Goal: Task Accomplishment & Management: Manage account settings

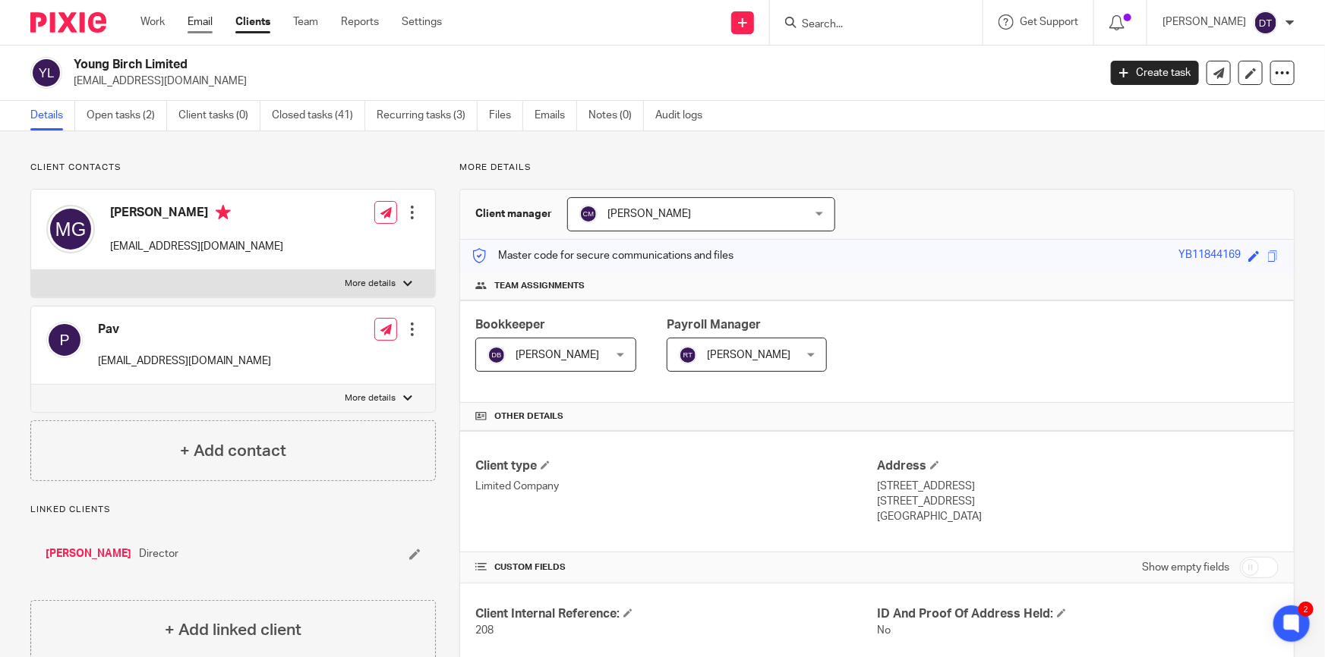
click at [196, 21] on link "Email" at bounding box center [199, 21] width 25 height 15
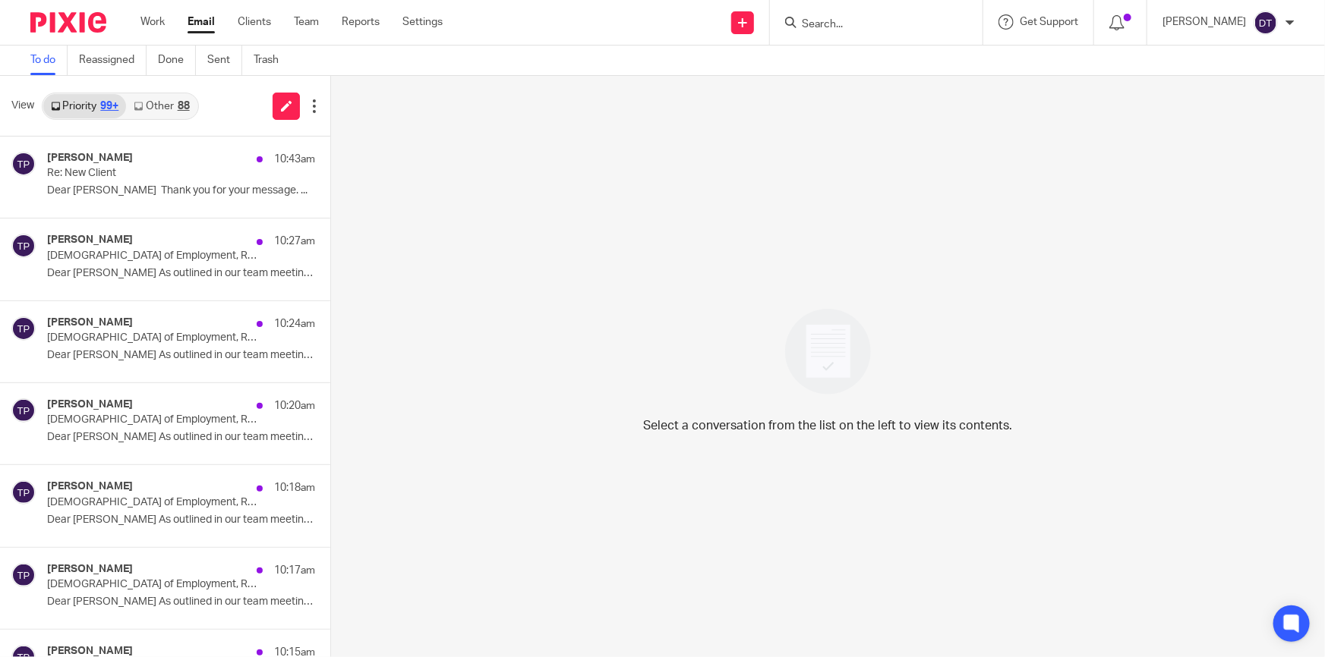
click at [156, 108] on link "Other 88" at bounding box center [161, 106] width 71 height 24
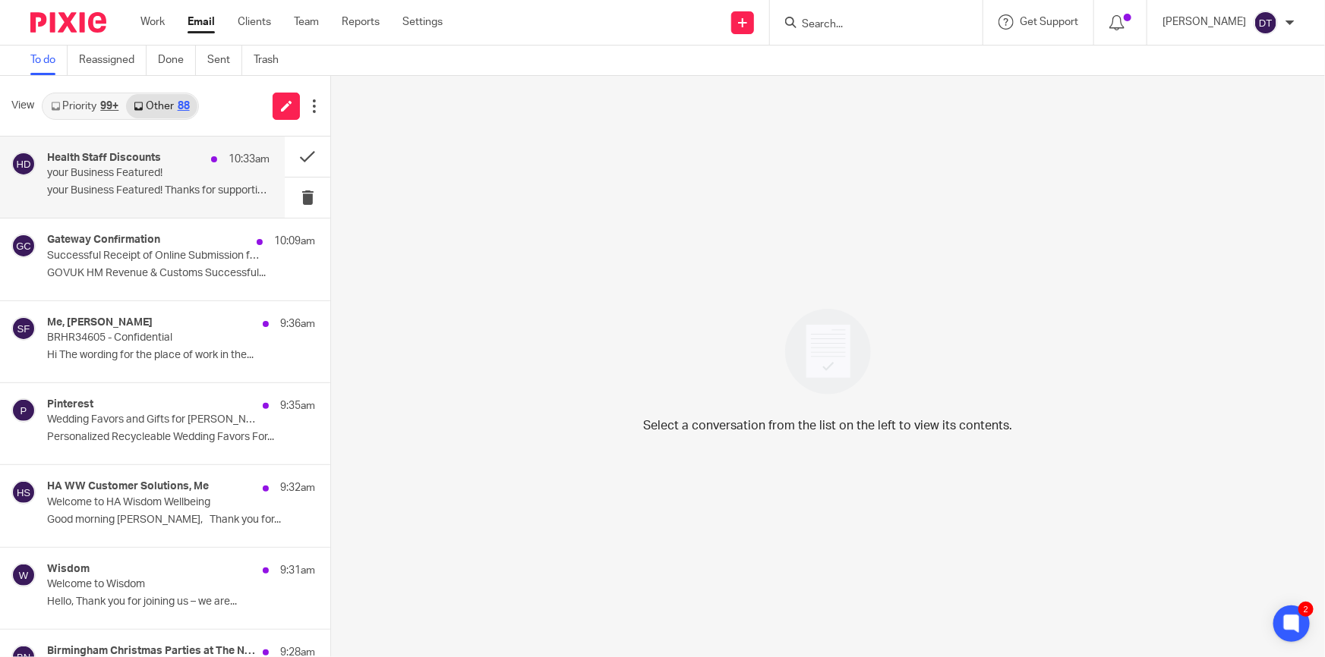
click at [164, 181] on div "Health Staff Discounts 10:33am your Business Featured! your Business Featured! …" at bounding box center [158, 177] width 222 height 51
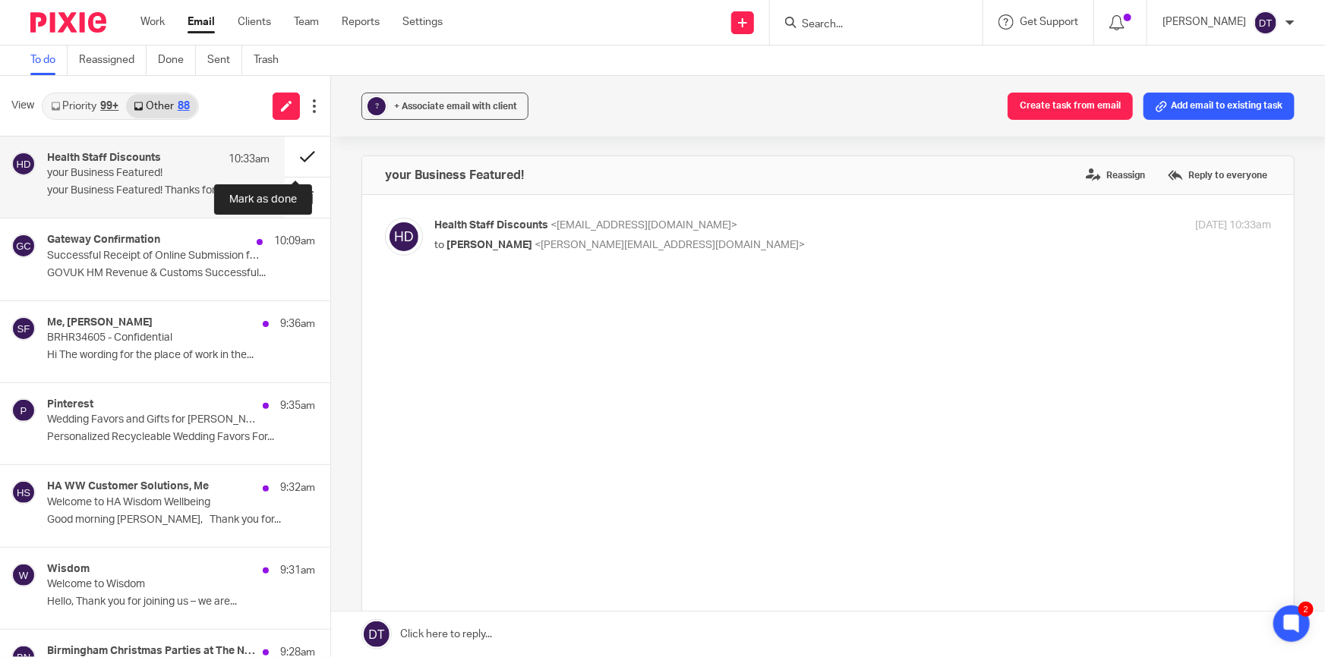
click at [293, 159] on button at bounding box center [308, 157] width 46 height 40
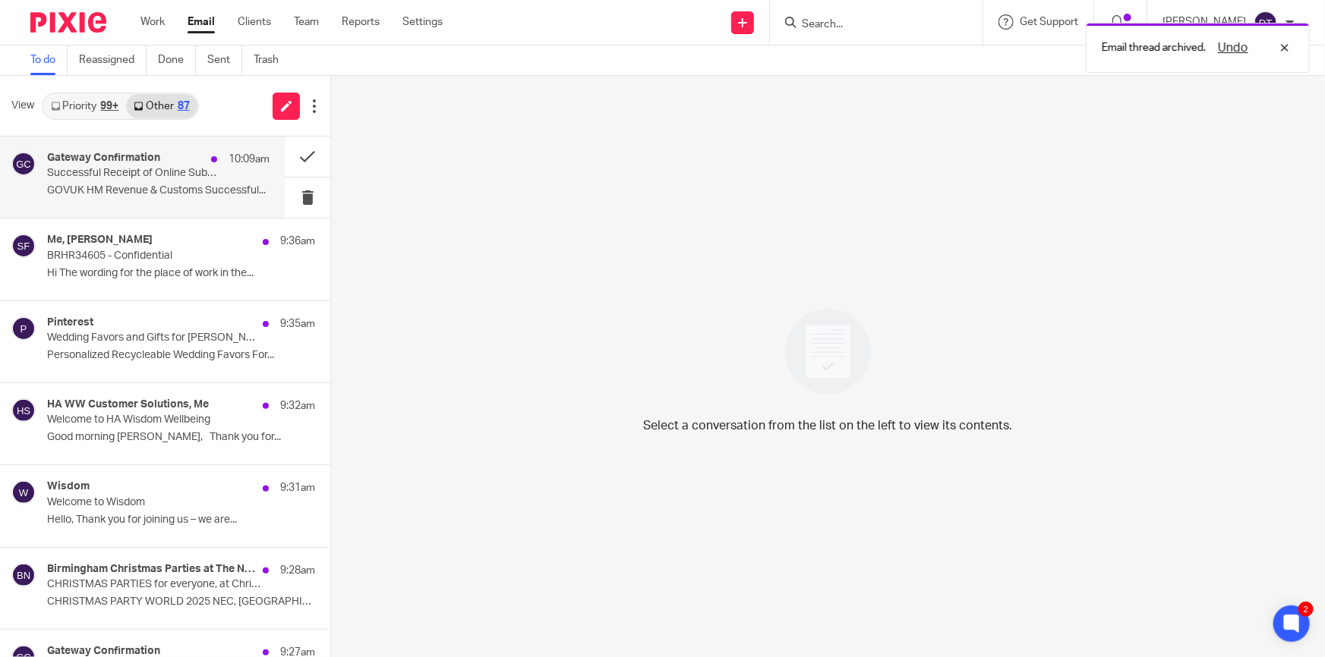
click at [197, 169] on p "Successful Receipt of Online Submission for Reference 8364562414" at bounding box center [136, 173] width 178 height 13
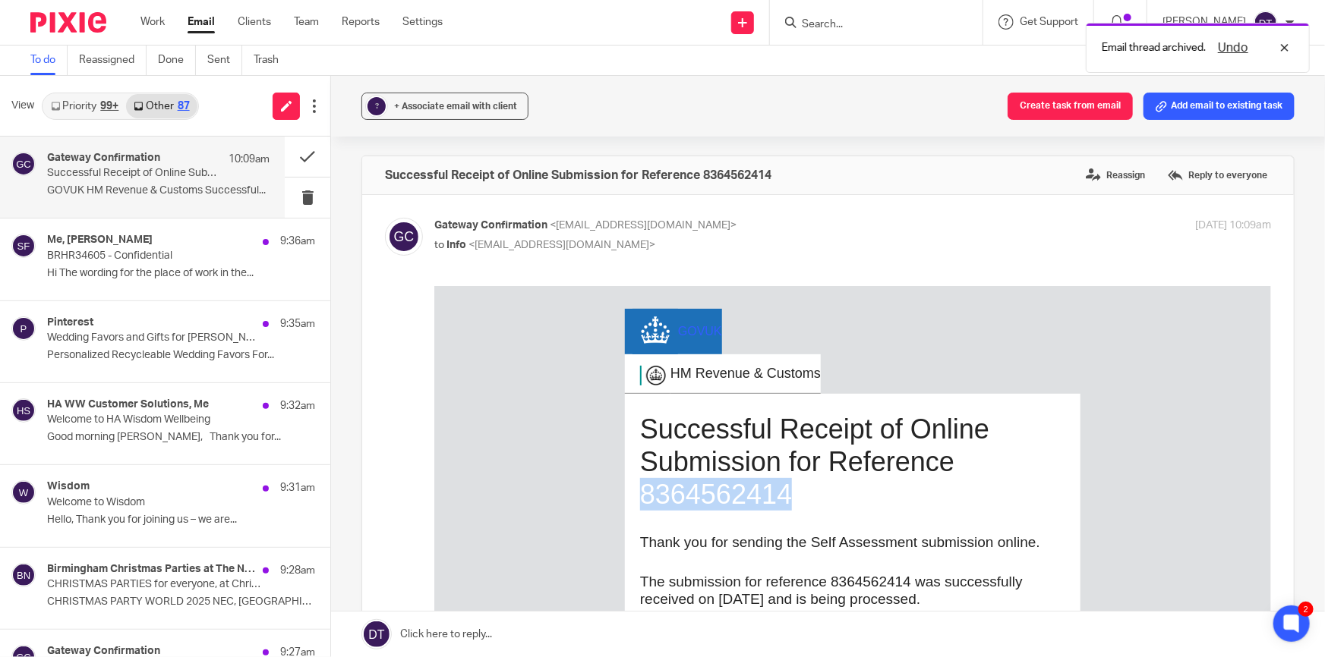
drag, startPoint x: 688, startPoint y: 493, endPoint x: 637, endPoint y: 493, distance: 51.6
click at [640, 493] on h1 "Successful Receipt of Online Submission for Reference 8364562414" at bounding box center [852, 461] width 425 height 99
copy h1 "8364562414"
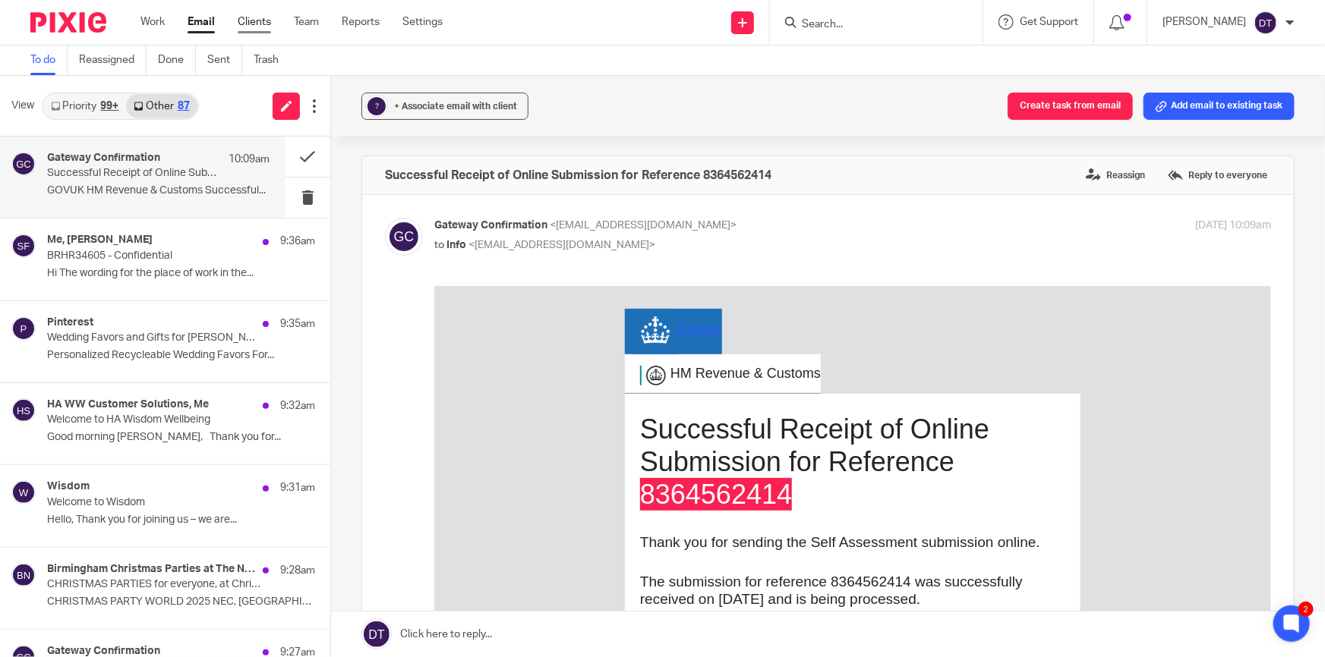
click at [257, 22] on link "Clients" at bounding box center [254, 21] width 33 height 15
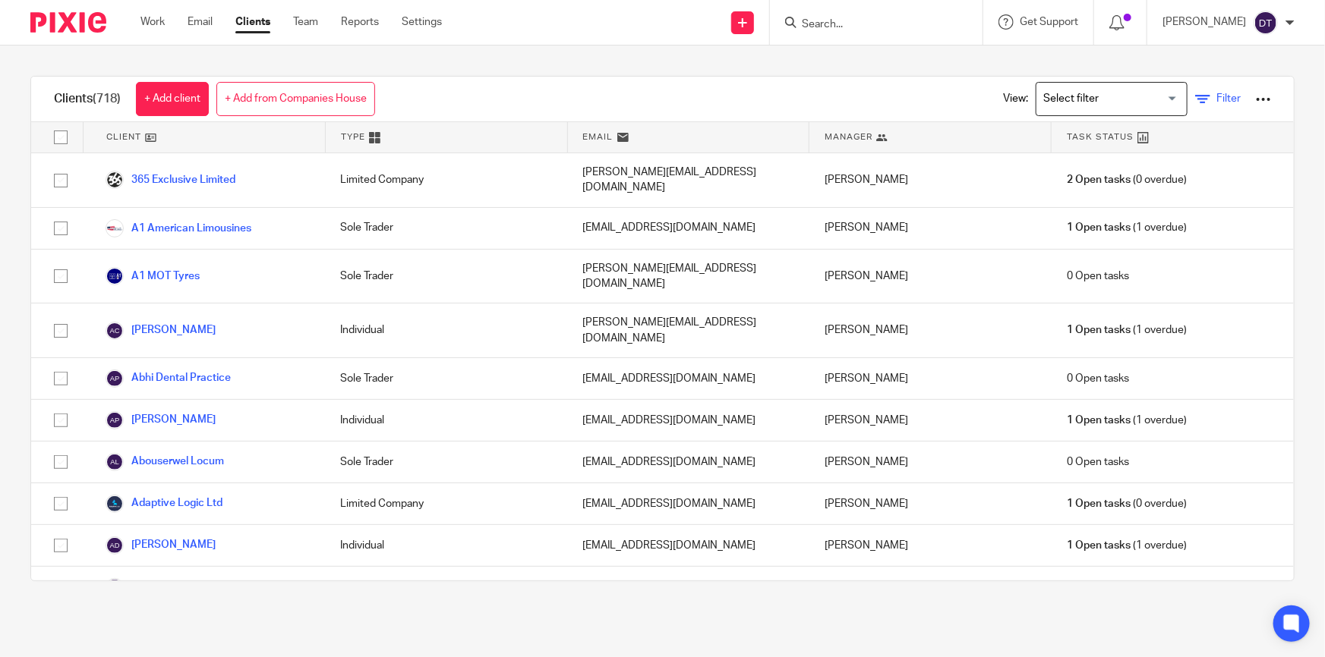
click at [1216, 99] on span "Filter" at bounding box center [1228, 98] width 24 height 11
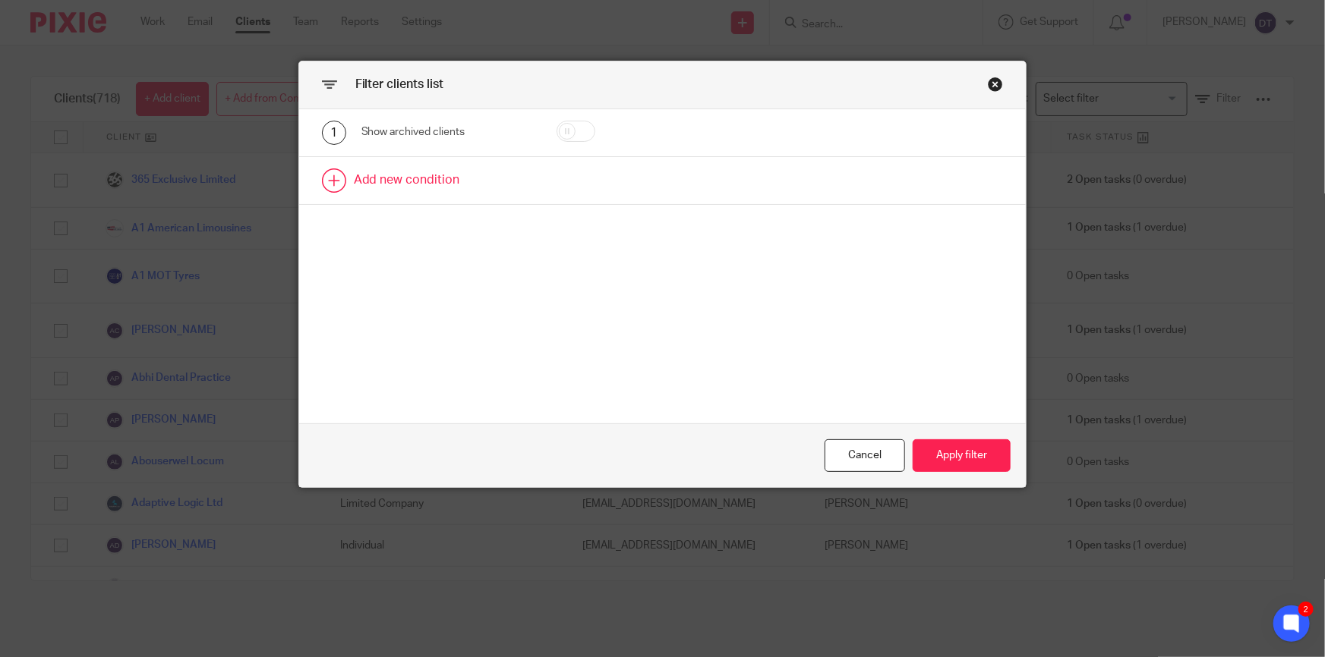
click at [447, 172] on link at bounding box center [662, 180] width 727 height 47
click at [455, 189] on div "Field" at bounding box center [437, 185] width 128 height 32
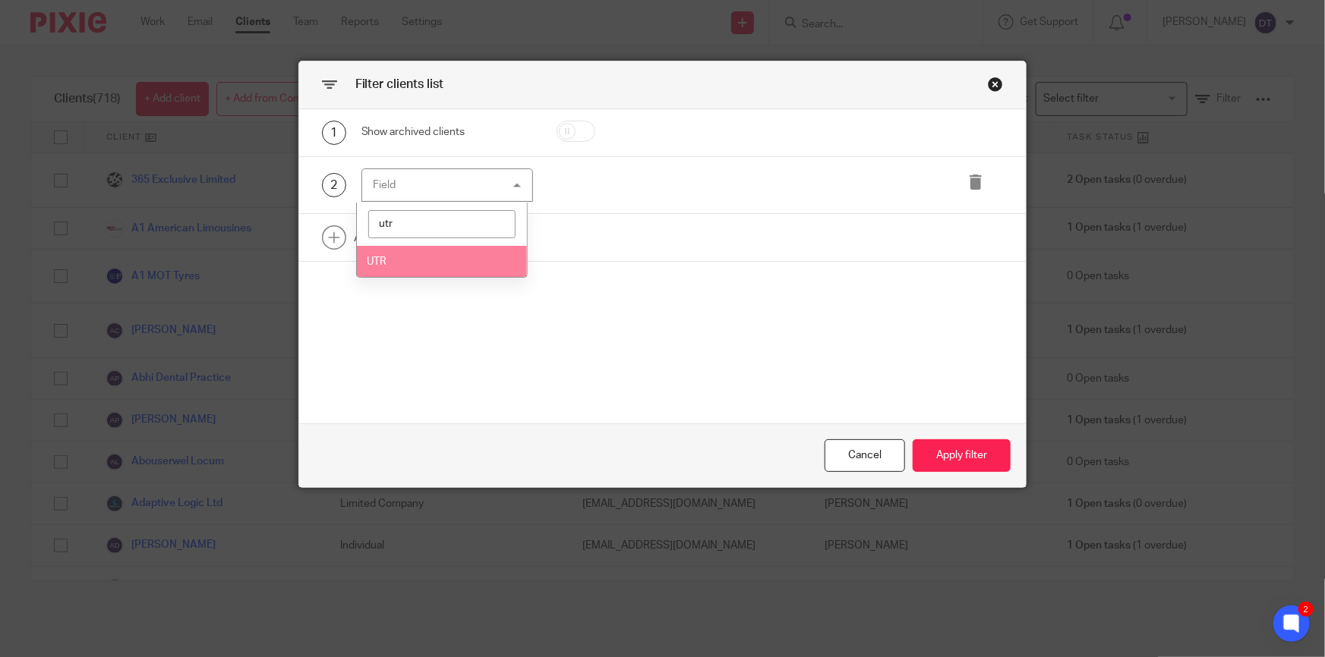
type input "utr"
click at [447, 257] on li "UTR" at bounding box center [442, 261] width 171 height 31
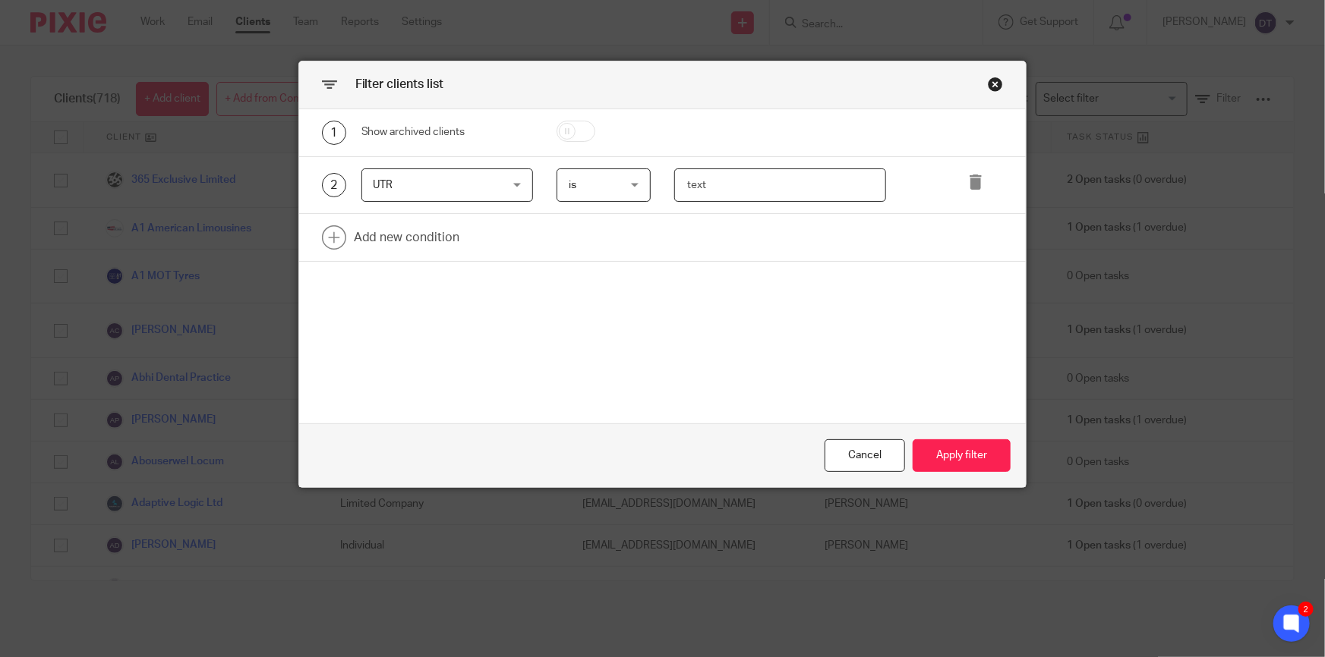
click at [696, 183] on input "text" at bounding box center [779, 186] width 211 height 34
paste input "8364562414"
type input "8364562414"
click at [943, 443] on button "Apply filter" at bounding box center [961, 455] width 98 height 33
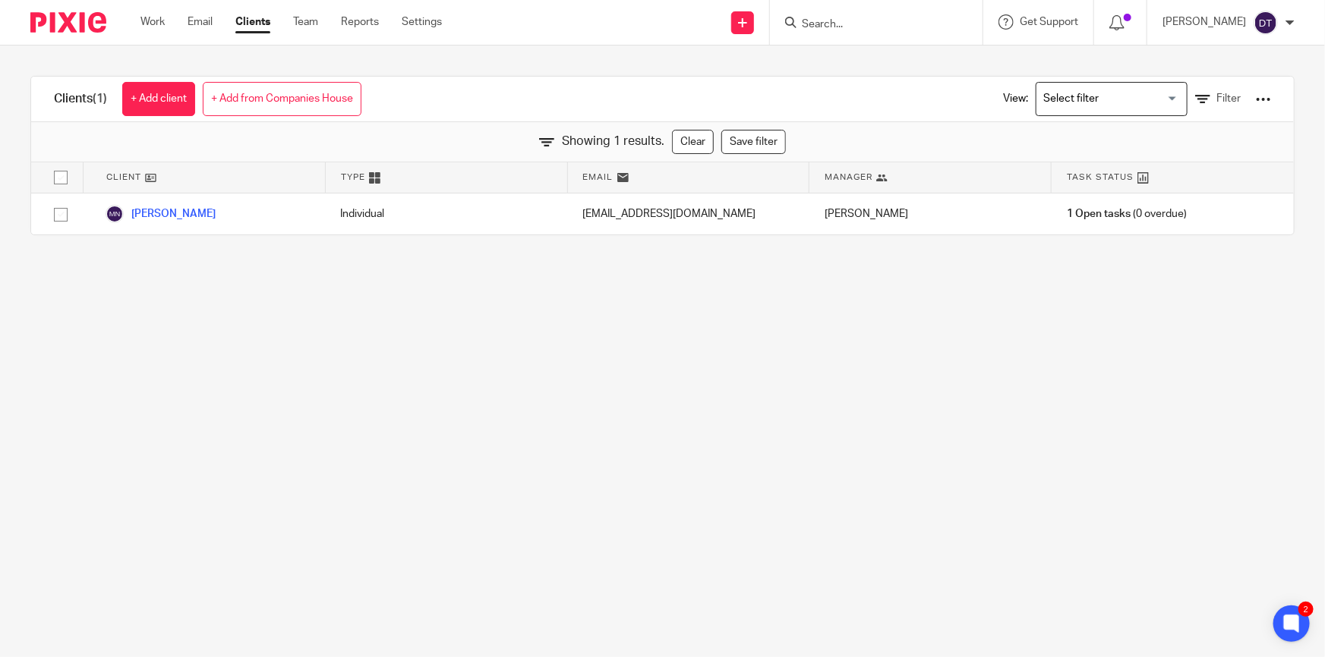
click at [212, 30] on div "Work Email Clients Team Reports Settings Work Email Clients Team Reports Settin…" at bounding box center [294, 22] width 339 height 45
click at [205, 24] on link "Email" at bounding box center [199, 21] width 25 height 15
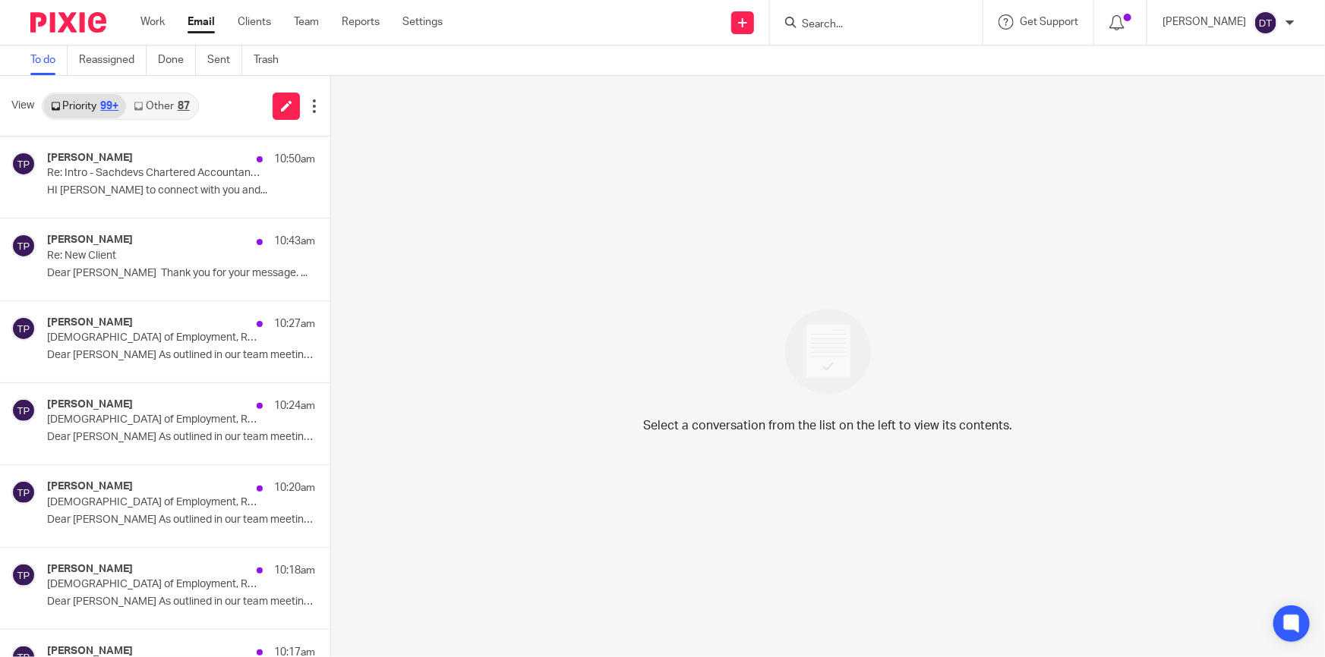
click at [171, 109] on link "Other 87" at bounding box center [161, 106] width 71 height 24
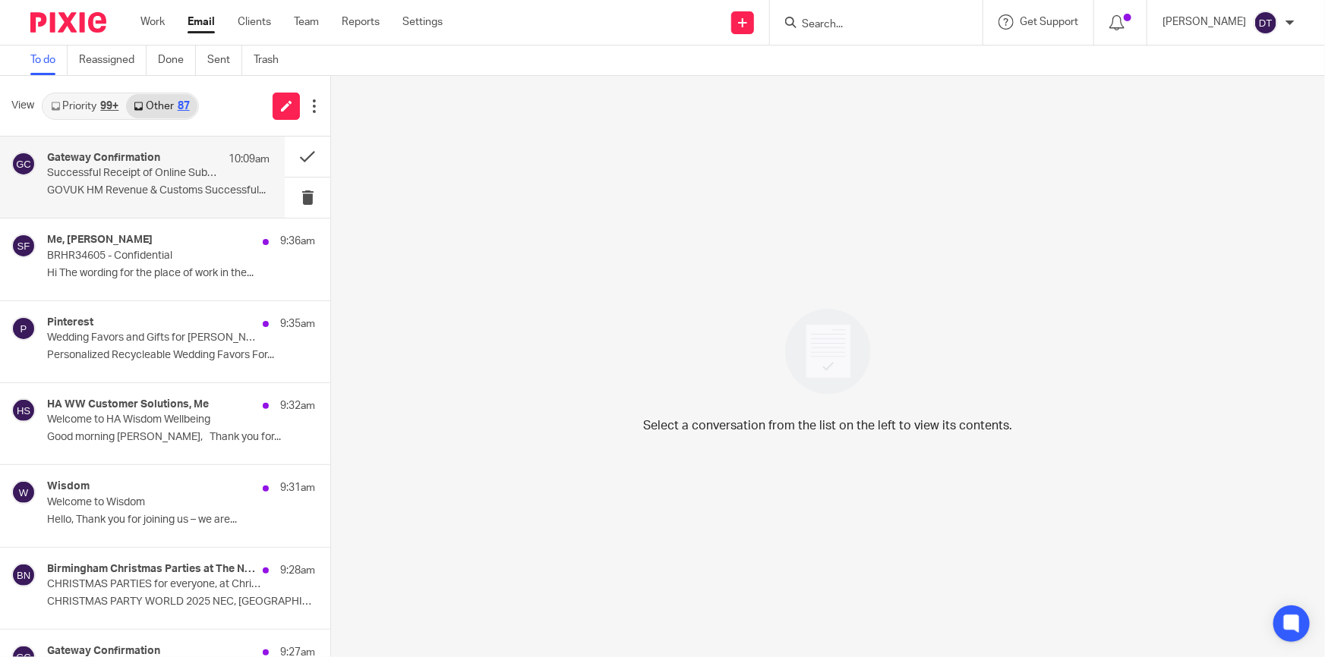
click at [172, 174] on p "Successful Receipt of Online Submission for Reference 8364562414" at bounding box center [136, 173] width 178 height 13
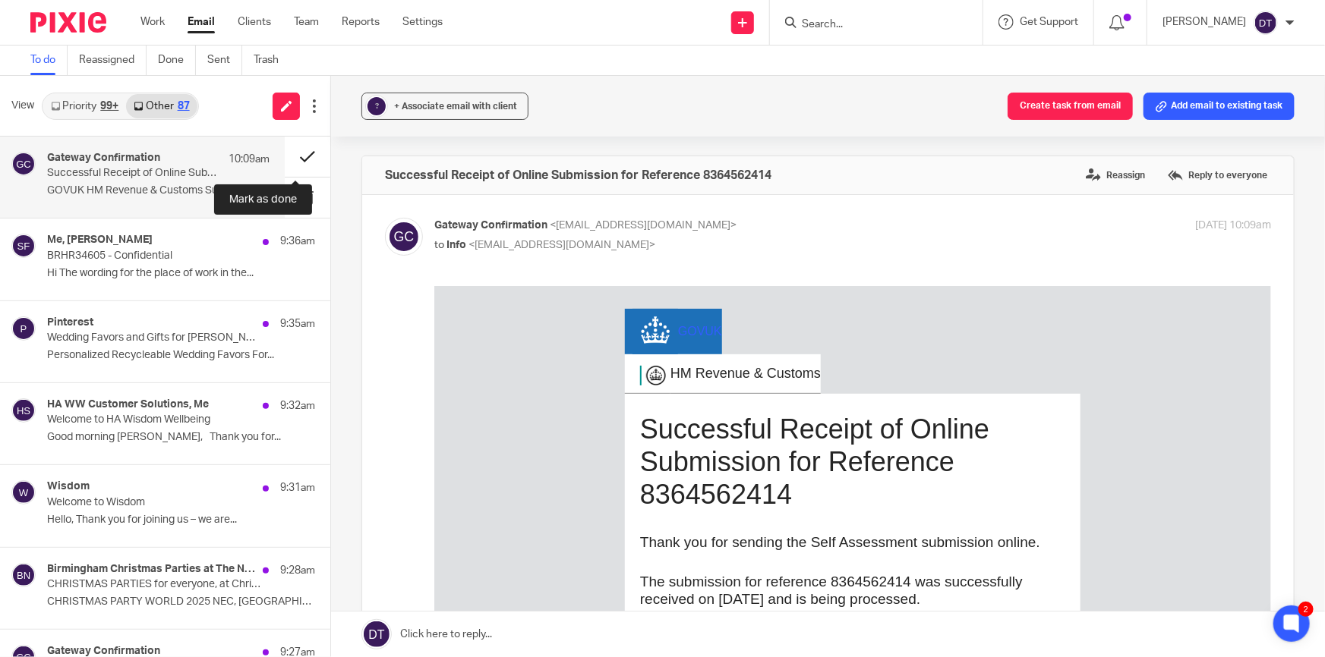
click at [300, 150] on button at bounding box center [308, 157] width 46 height 40
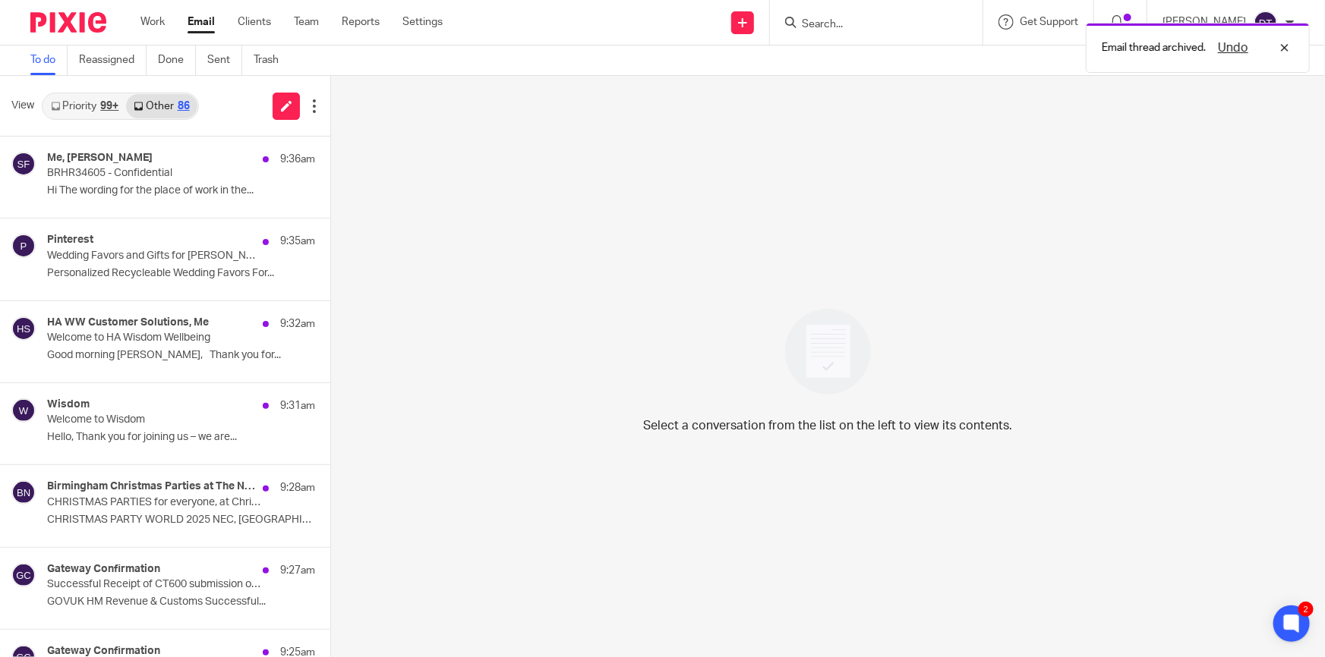
click at [104, 111] on link "Priority 99+" at bounding box center [84, 106] width 83 height 24
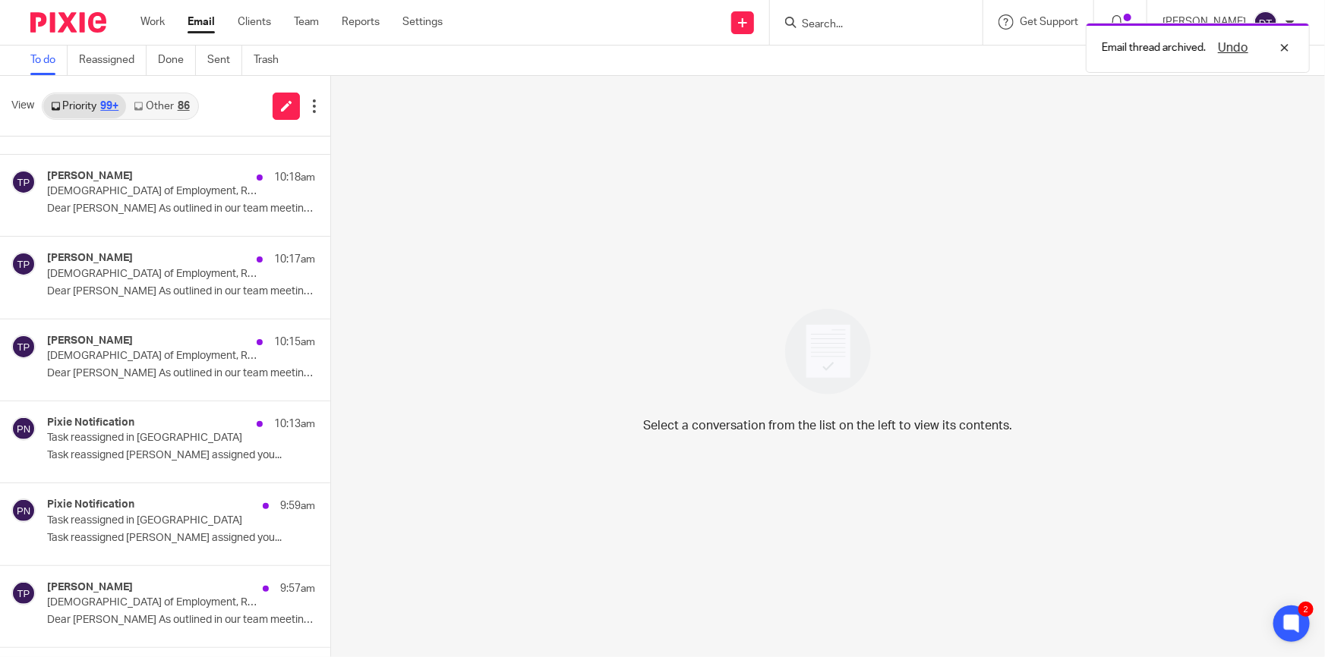
scroll to position [414, 0]
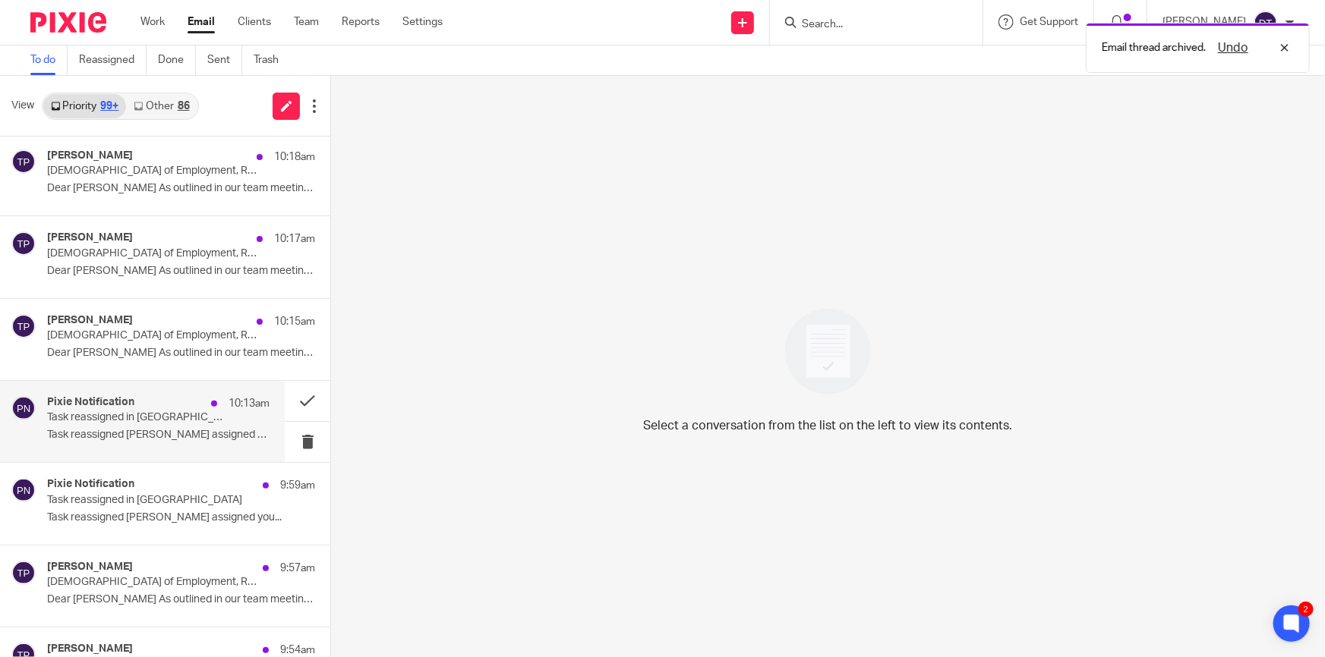
click at [143, 430] on p "Task reassigned Suman Aggarwal assigned you..." at bounding box center [158, 435] width 222 height 13
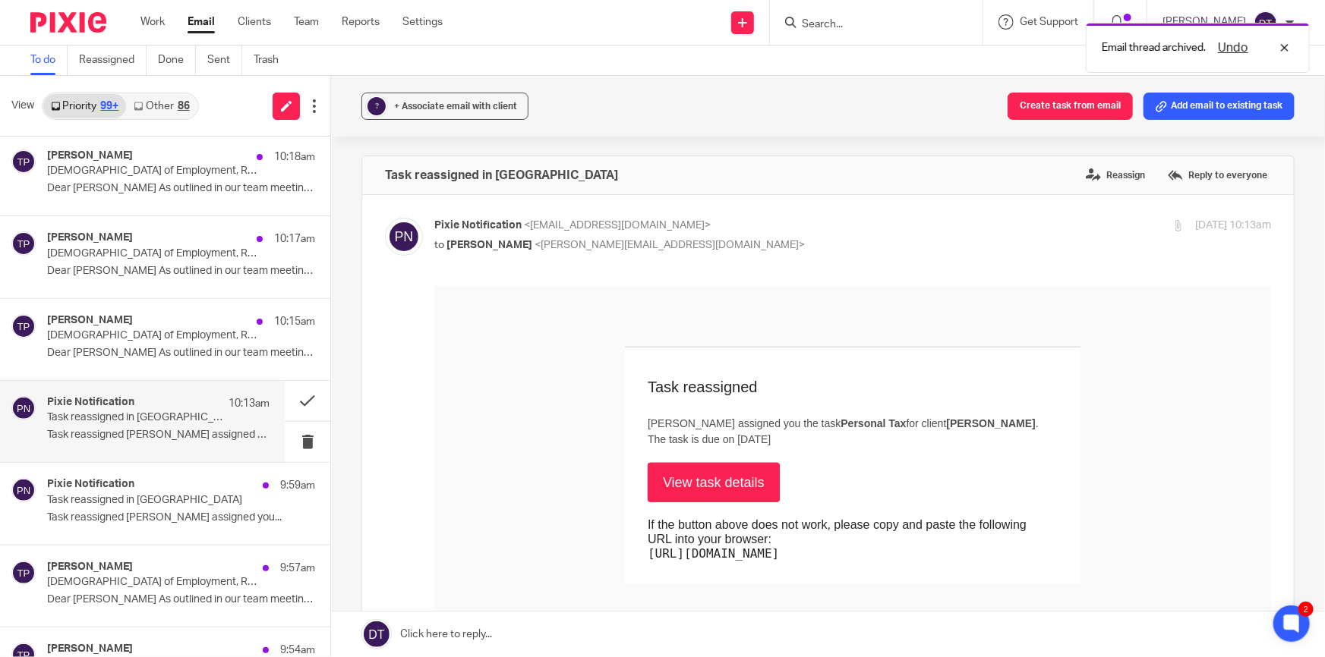
scroll to position [0, 0]
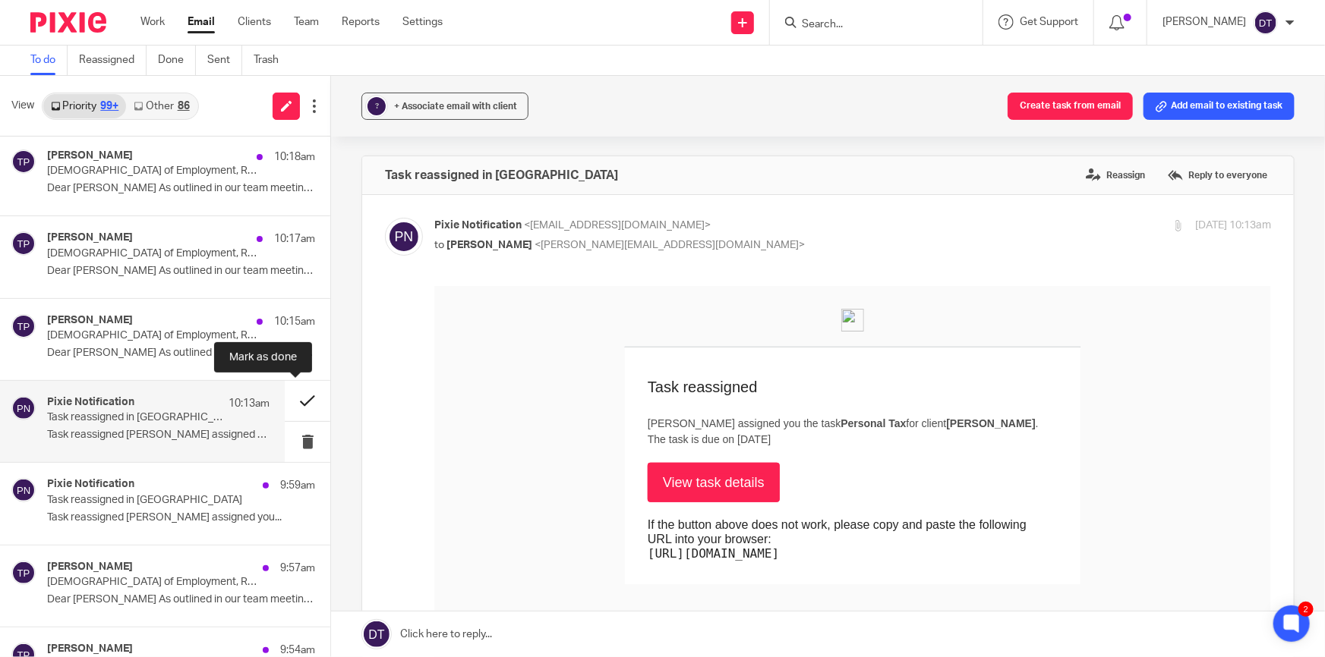
click at [291, 399] on button at bounding box center [308, 401] width 46 height 40
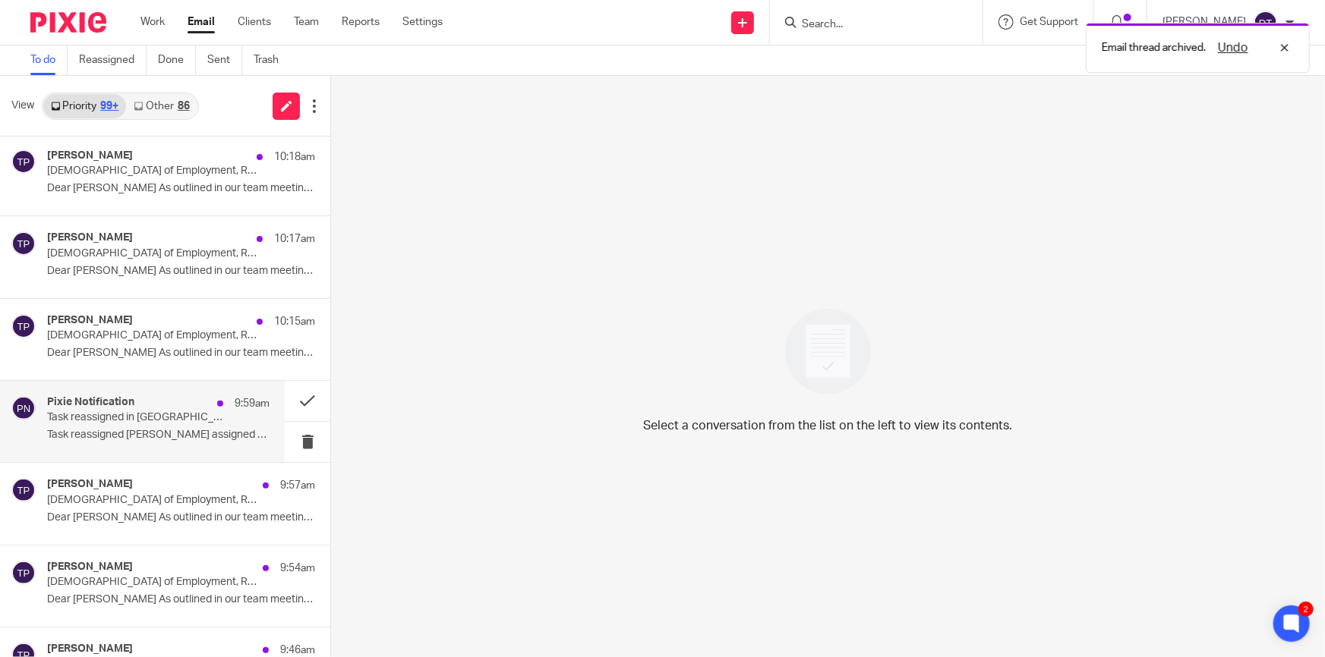
click at [169, 425] on div "Pixie Notification 9:59am Task reassigned in Pixie Task reassigned Chetna Mistr…" at bounding box center [158, 421] width 222 height 51
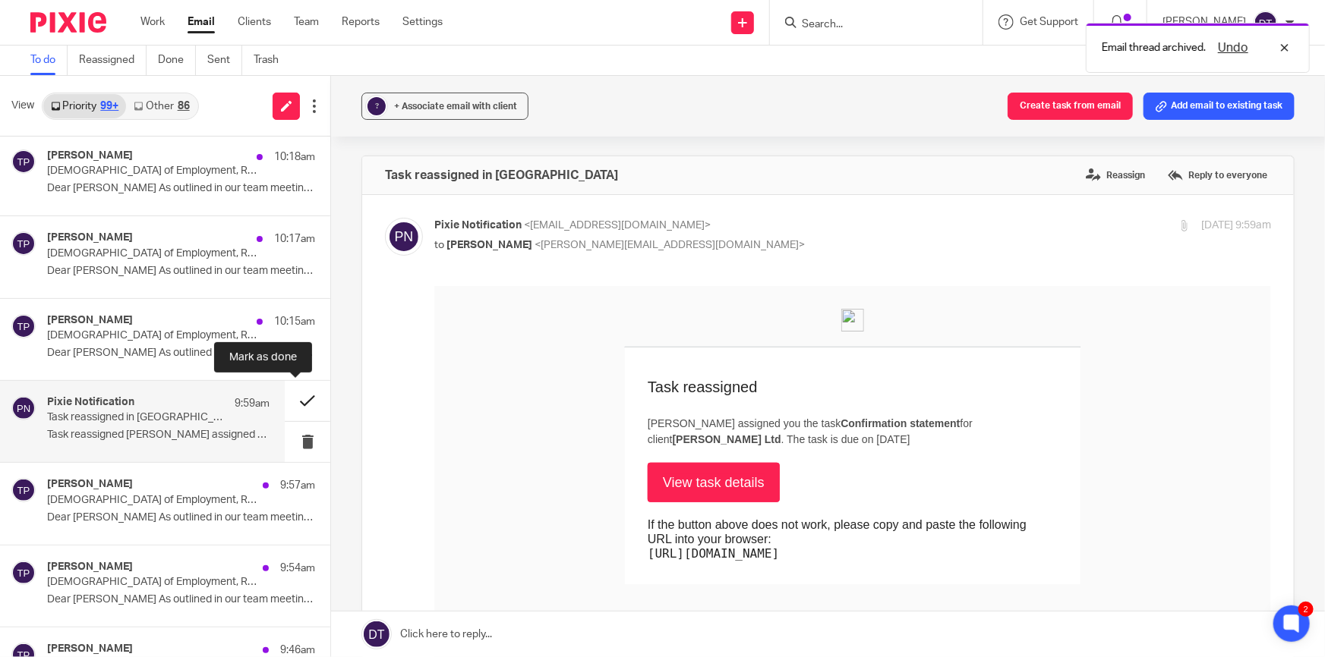
click at [285, 395] on button at bounding box center [308, 401] width 46 height 40
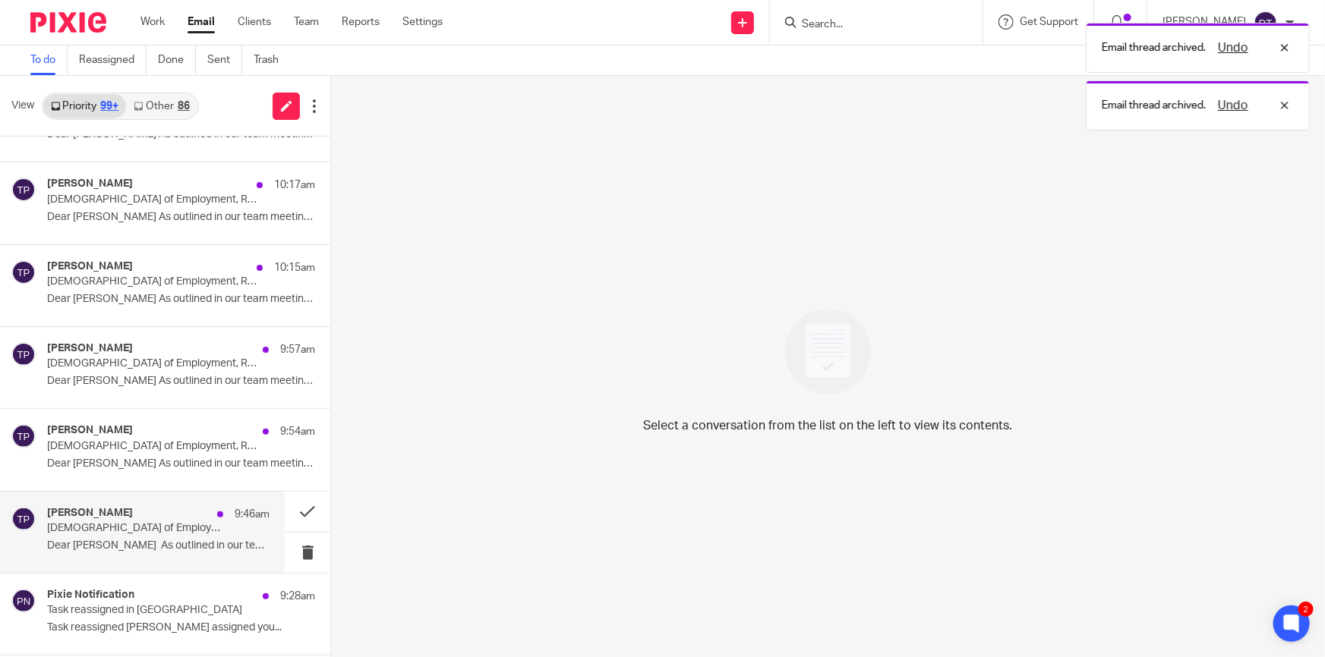
scroll to position [552, 0]
click at [160, 528] on p "Task reassigned in Pixie" at bounding box center [136, 526] width 178 height 13
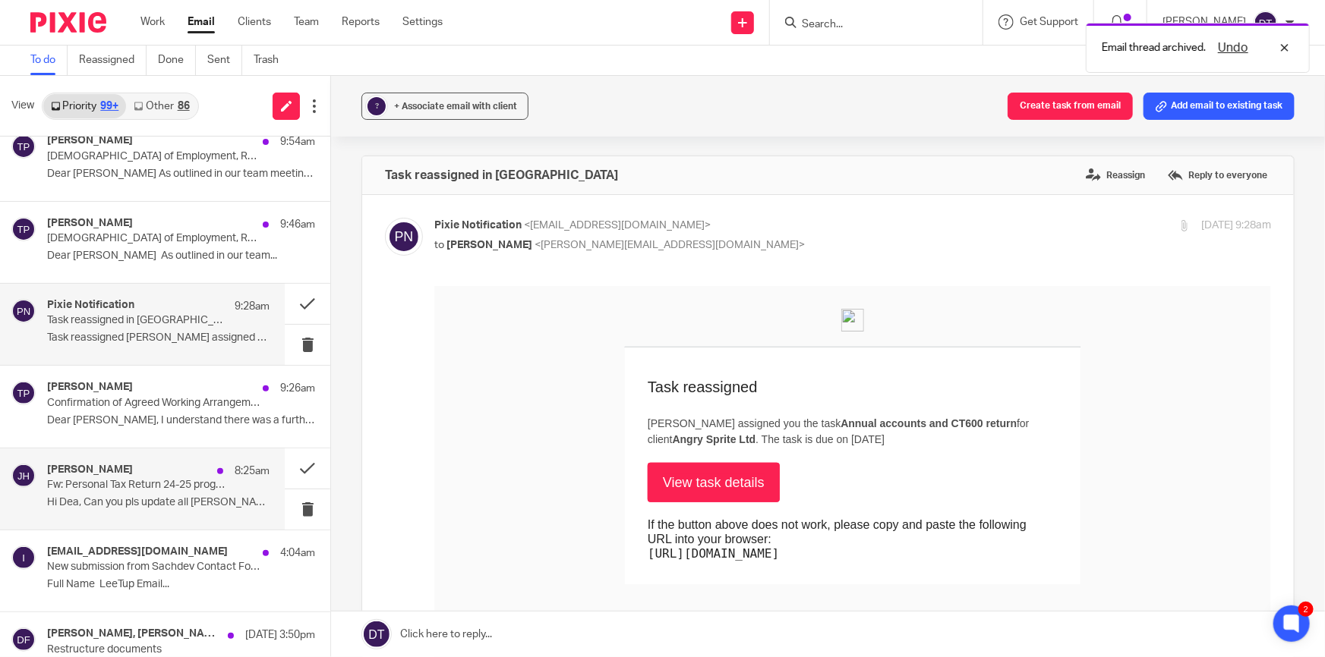
scroll to position [759, 0]
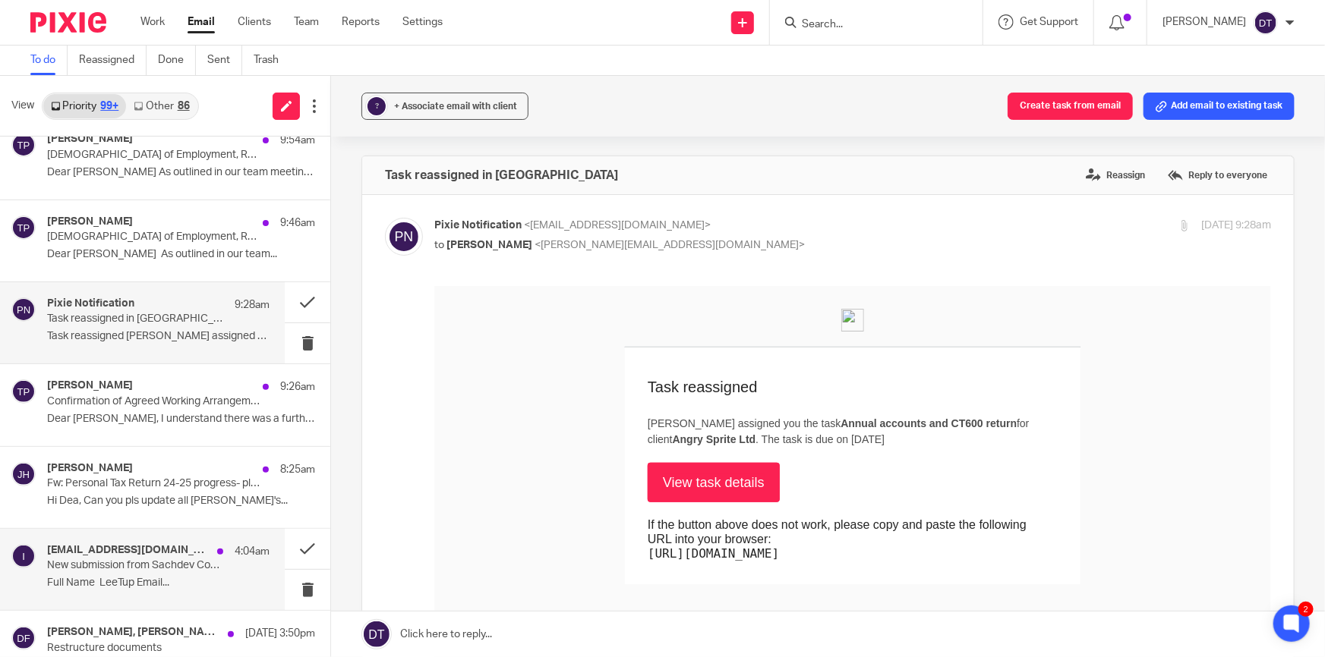
click at [153, 561] on p "New submission from Sachdev Contact Form" at bounding box center [136, 565] width 178 height 13
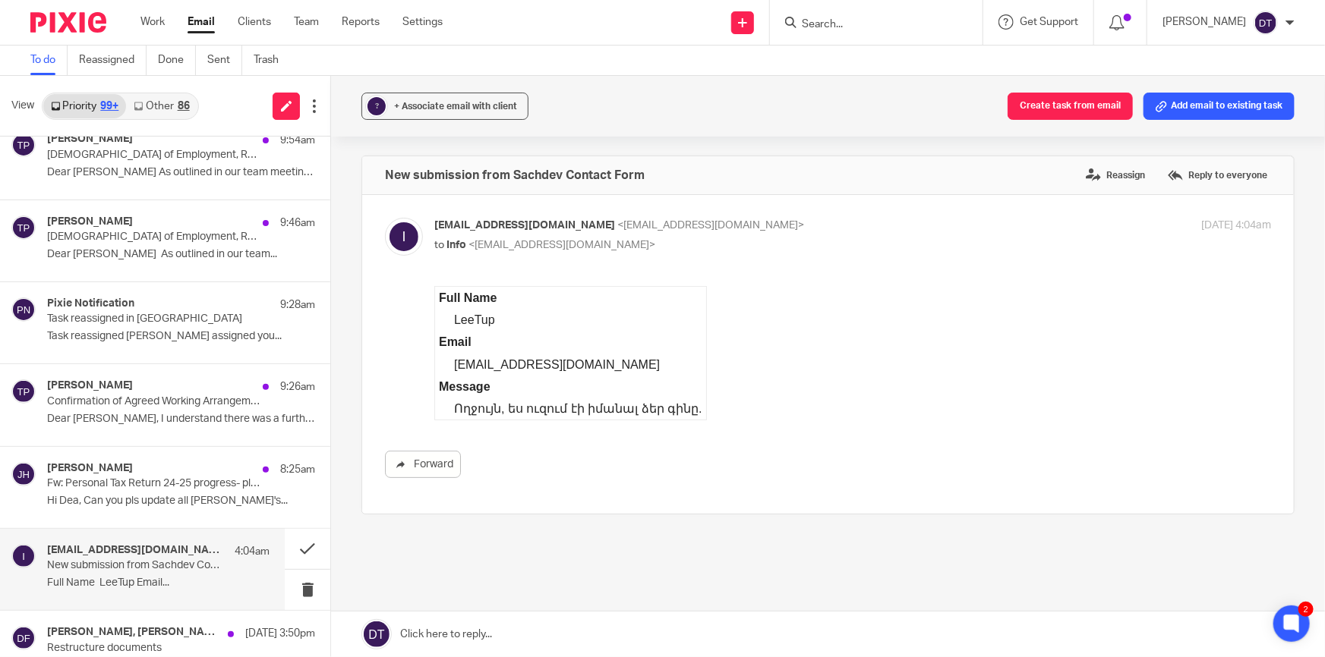
scroll to position [827, 0]
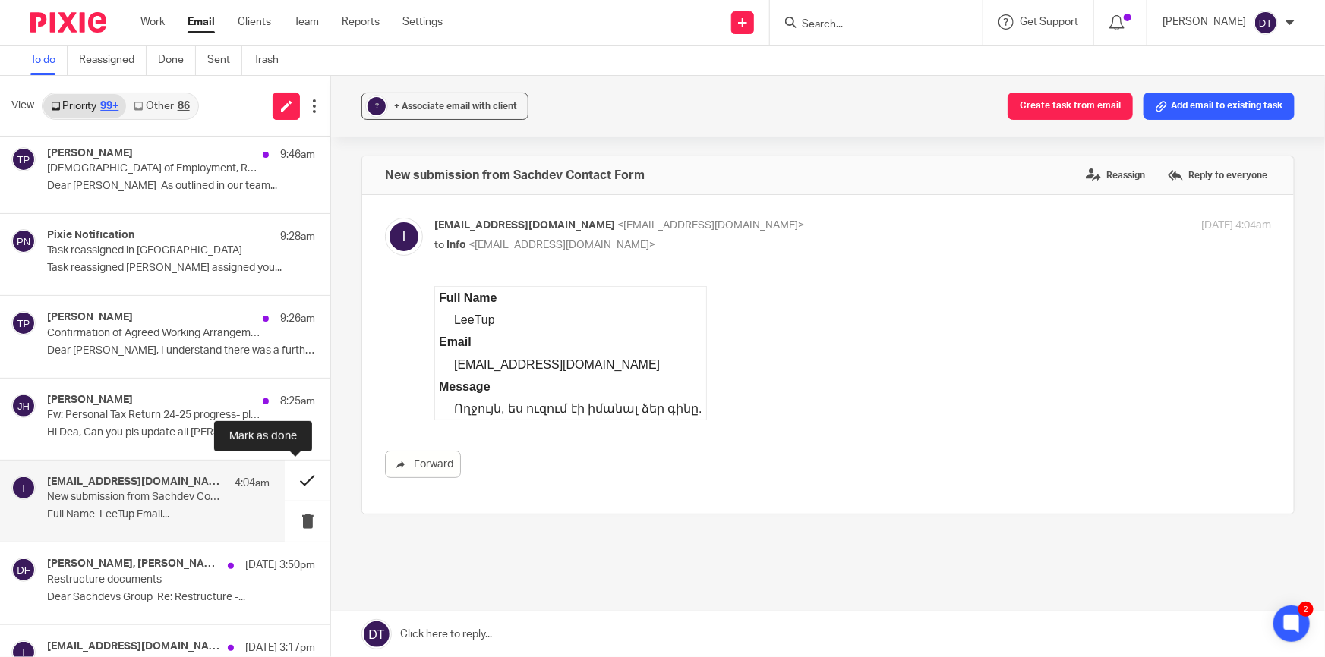
click at [300, 474] on button at bounding box center [308, 481] width 46 height 40
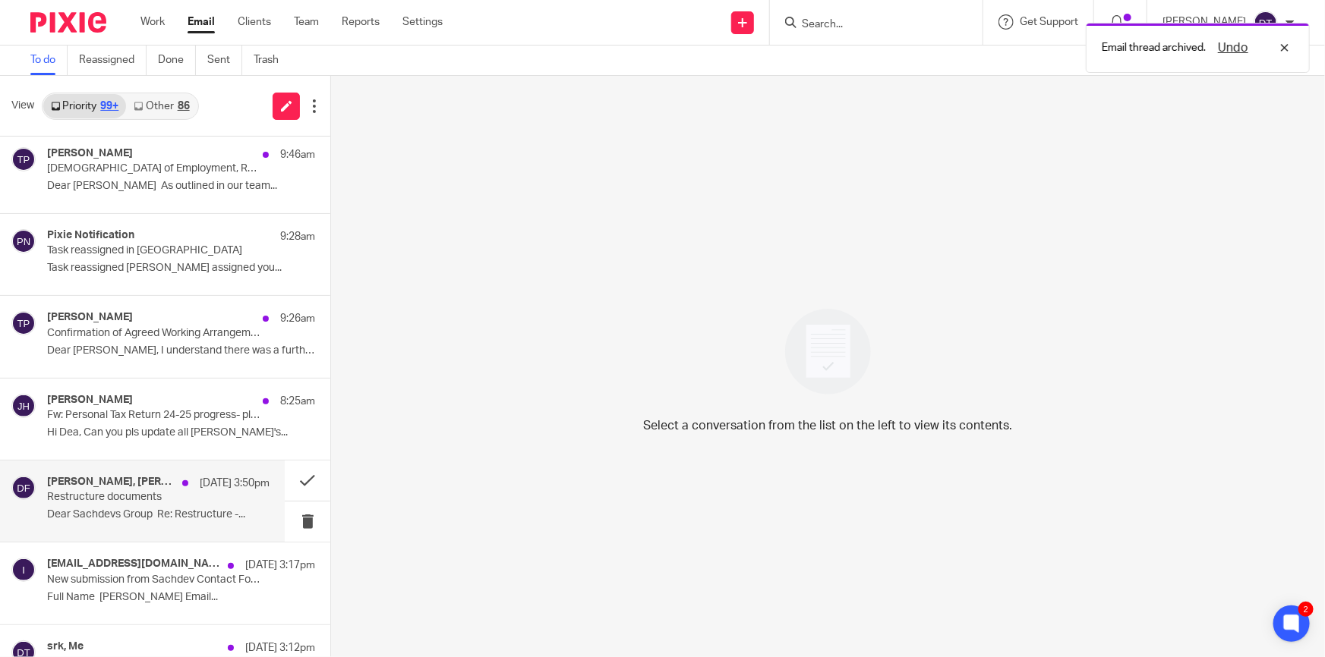
click at [183, 509] on p "Dear Sachdevs Group Re: Restructure -..." at bounding box center [158, 515] width 222 height 13
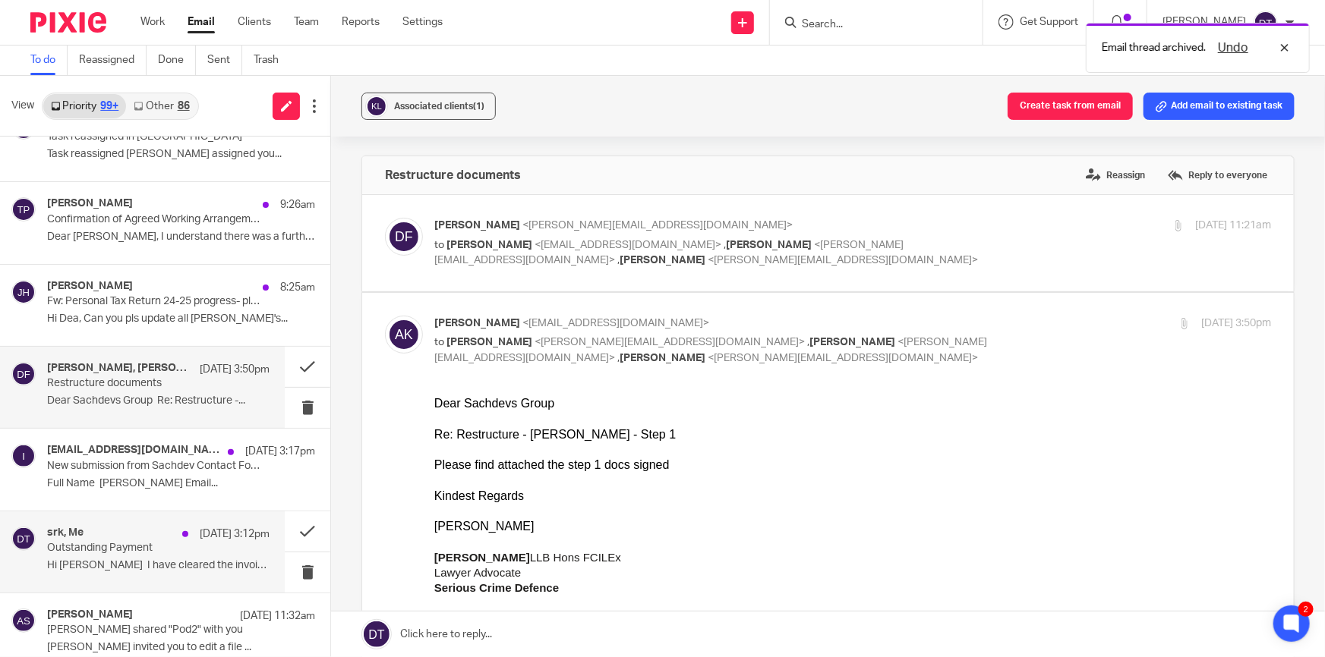
scroll to position [966, 0]
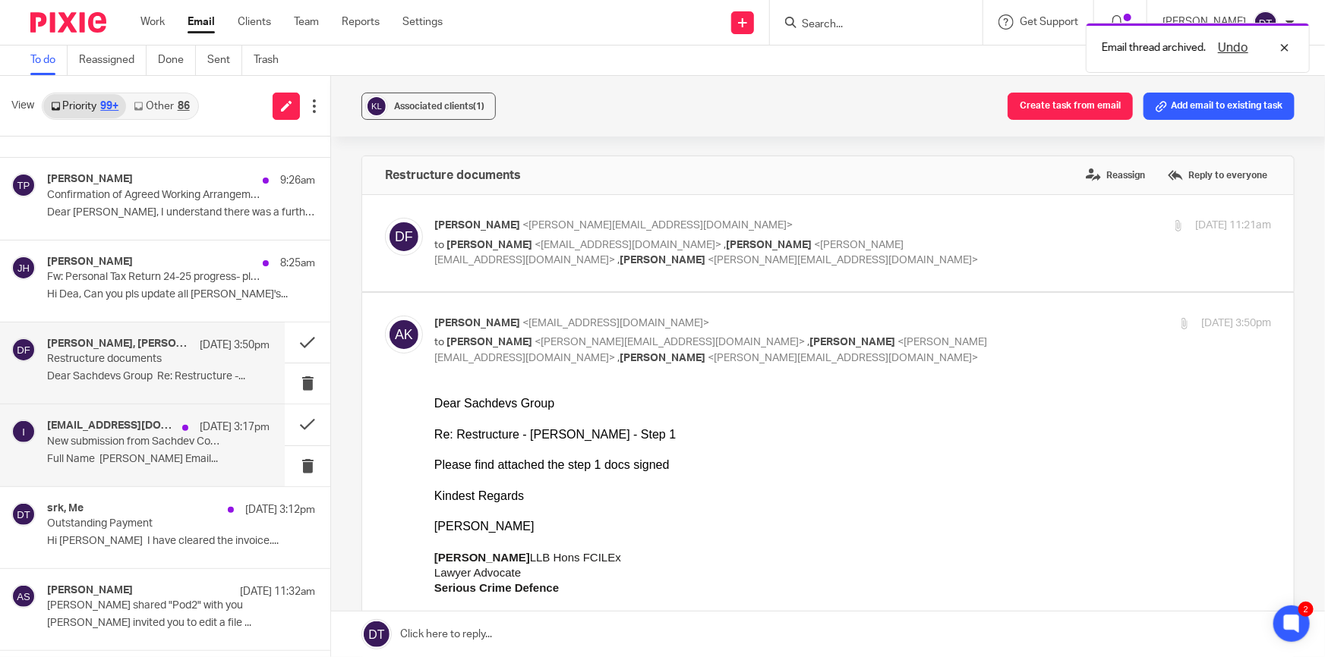
click at [167, 468] on div "info@sachdevs-ca.com 18 Aug 3:17pm New submission from Sachdev Contact Form Ful…" at bounding box center [158, 445] width 222 height 51
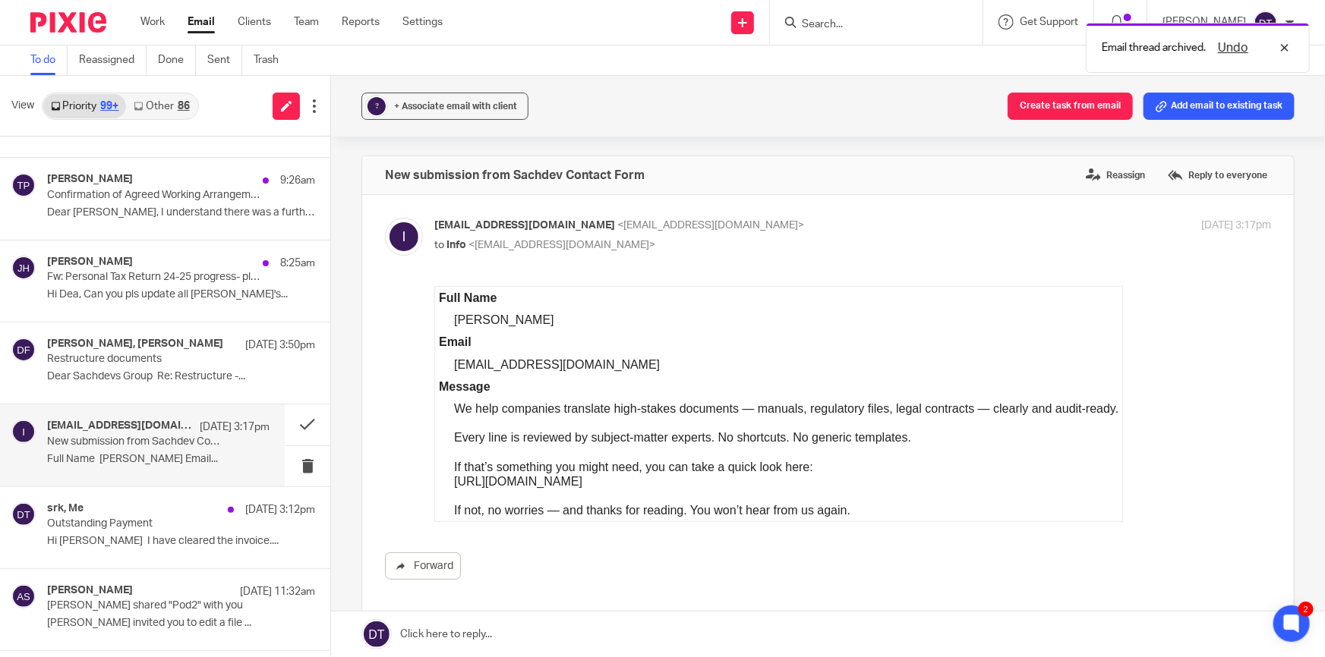
scroll to position [0, 0]
click at [304, 417] on button at bounding box center [308, 425] width 46 height 40
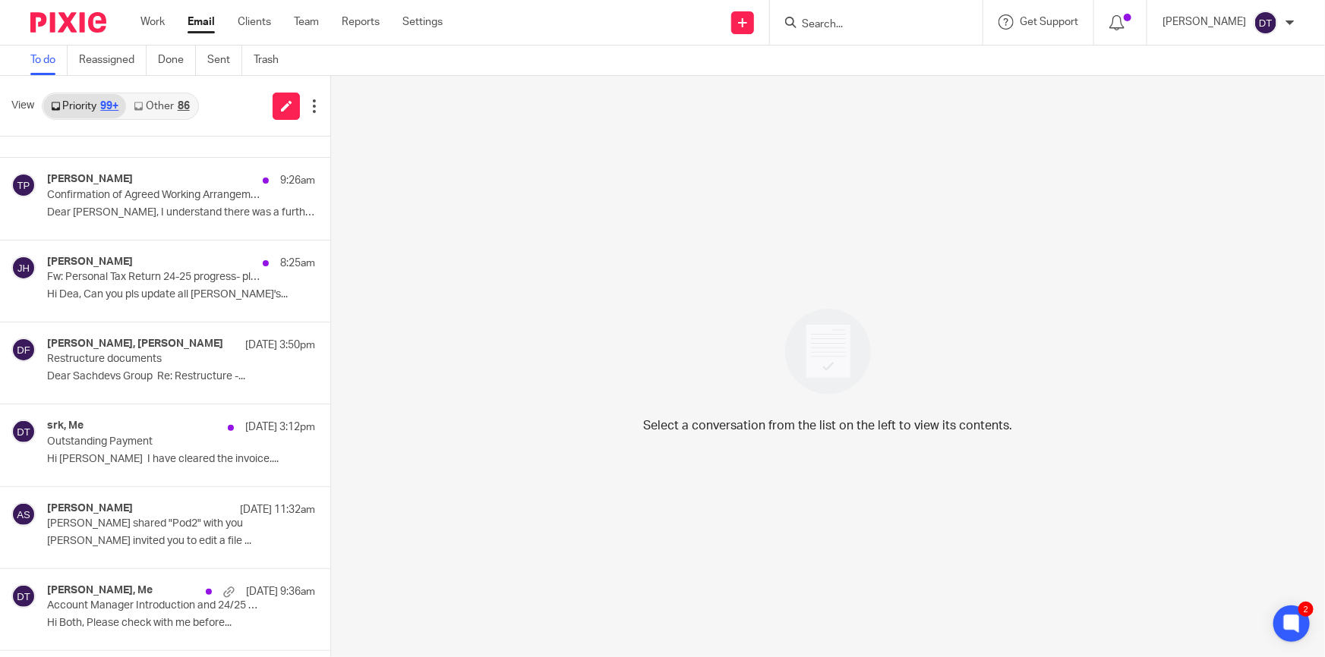
click at [861, 21] on input "Search" at bounding box center [868, 25] width 137 height 14
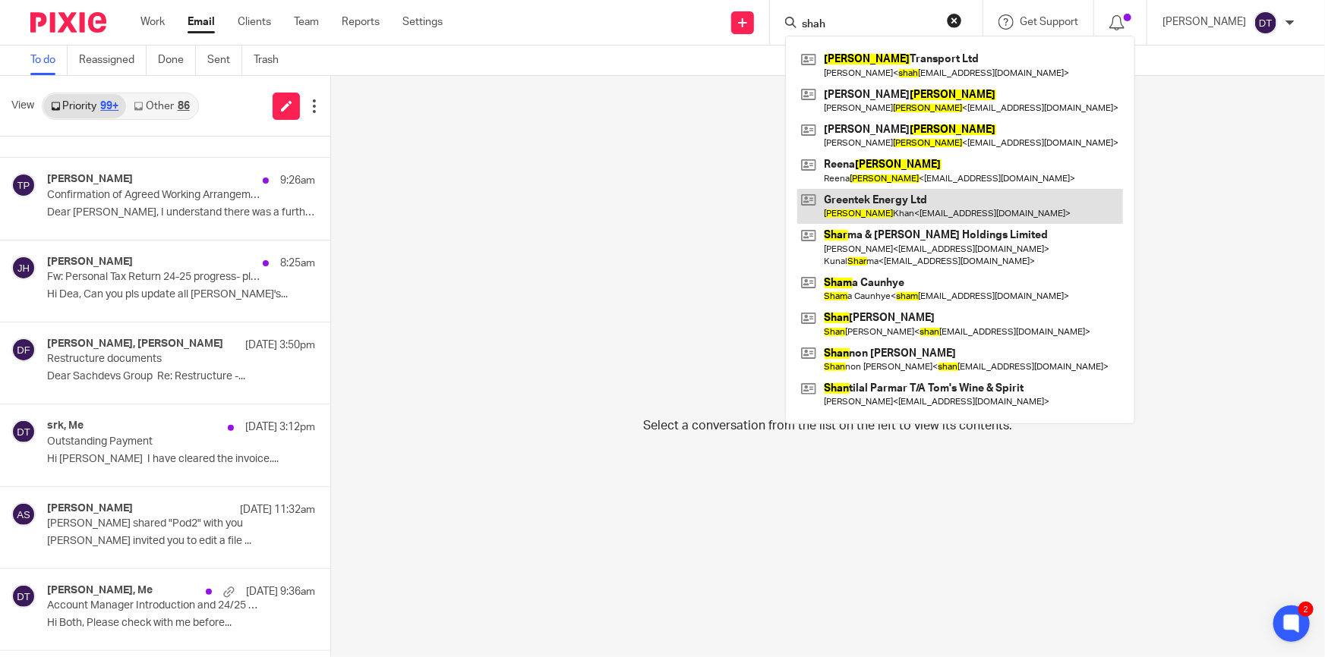
type input "shah"
click at [935, 213] on link at bounding box center [960, 206] width 326 height 35
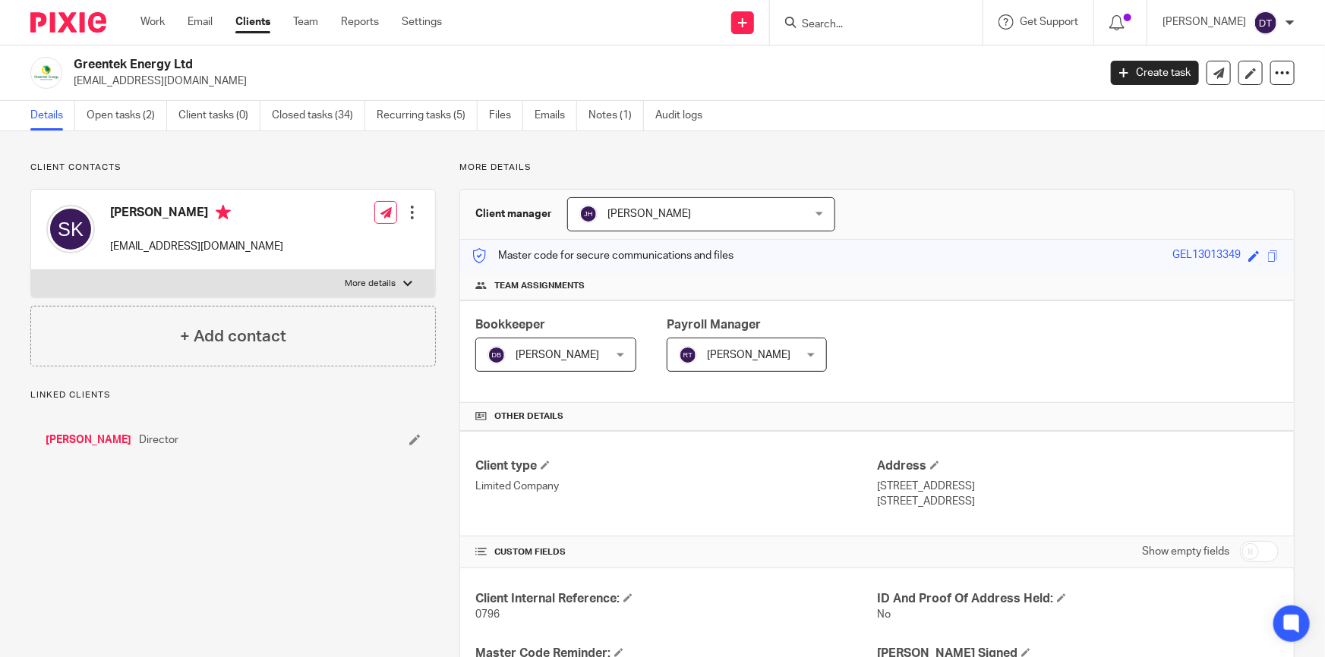
drag, startPoint x: 220, startPoint y: 84, endPoint x: 74, endPoint y: 83, distance: 145.7
click at [74, 83] on p "[EMAIL_ADDRESS][DOMAIN_NAME]" at bounding box center [581, 81] width 1014 height 15
copy p "[EMAIL_ADDRESS][DOMAIN_NAME]"
click at [134, 116] on link "Open tasks (2)" at bounding box center [127, 116] width 80 height 30
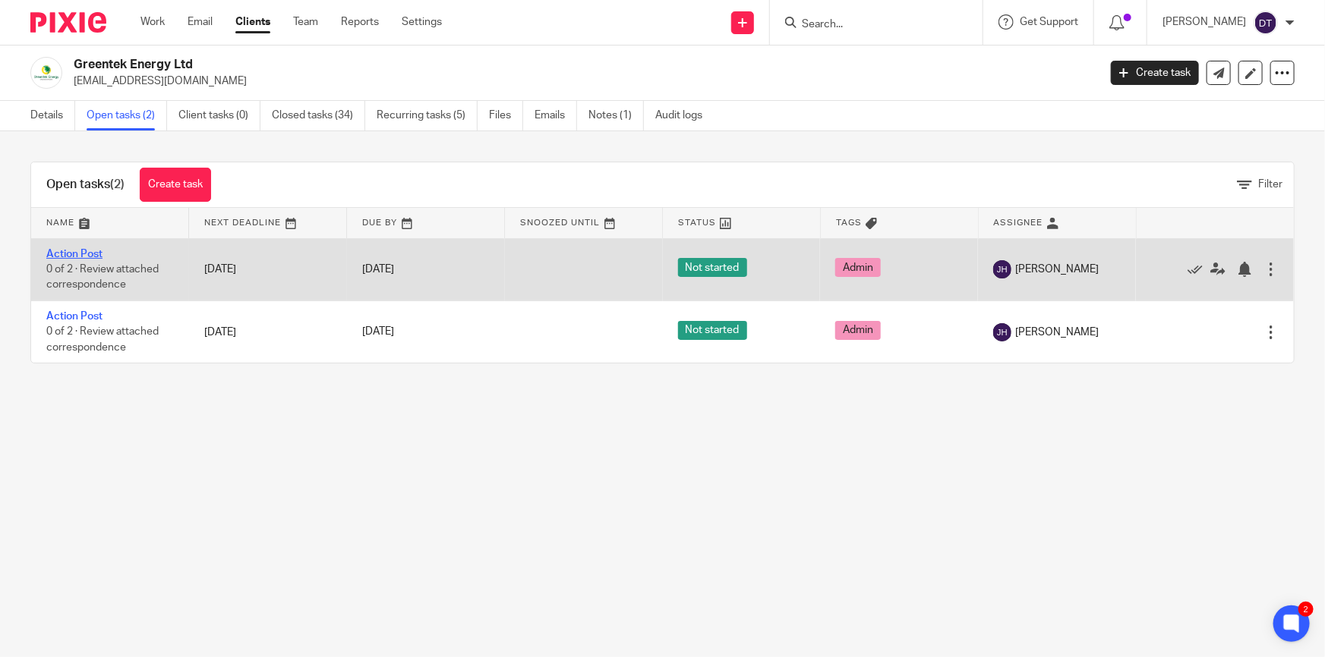
click at [75, 250] on link "Action Post" at bounding box center [74, 254] width 56 height 11
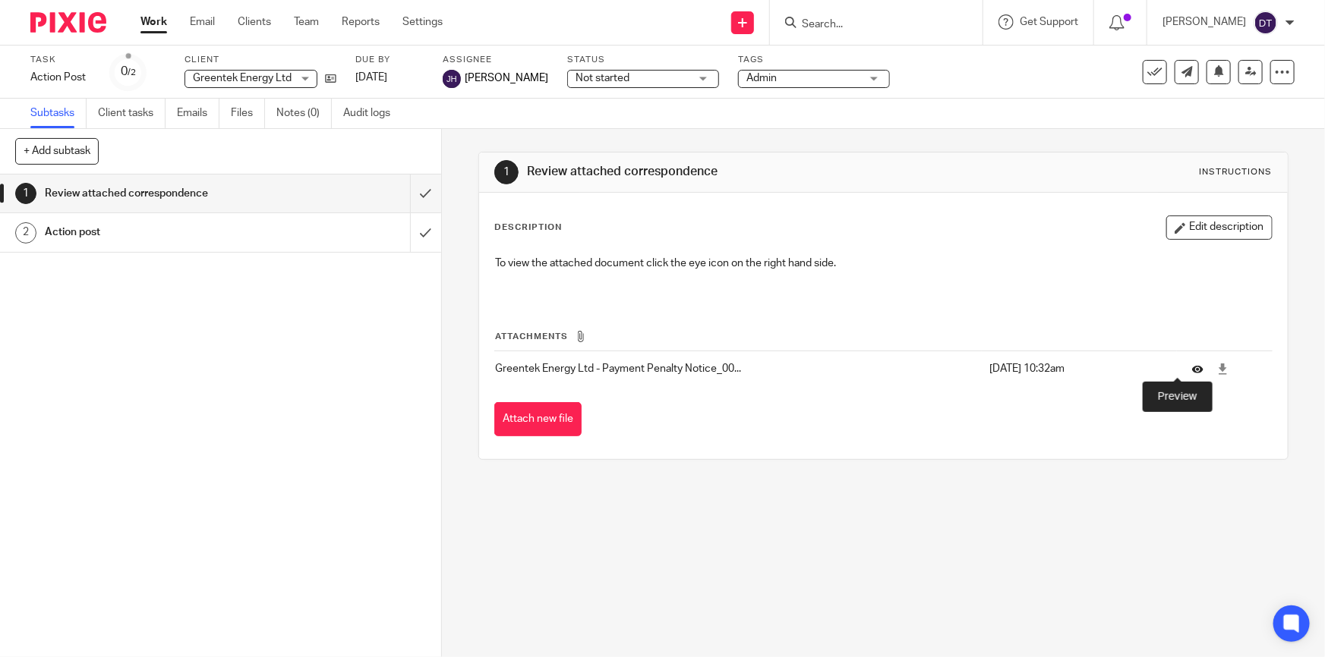
click at [1192, 370] on icon at bounding box center [1197, 369] width 11 height 11
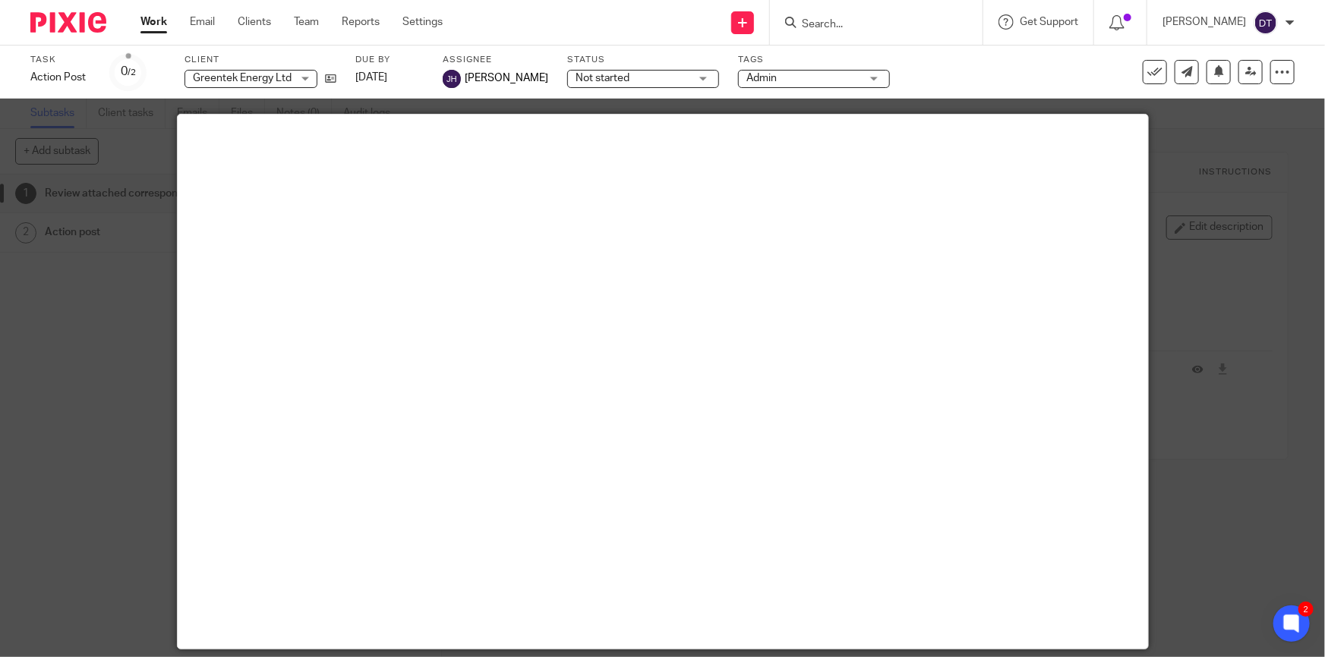
drag, startPoint x: 1251, startPoint y: 172, endPoint x: 212, endPoint y: 87, distance: 1042.6
click at [1246, 171] on div at bounding box center [662, 328] width 1325 height 657
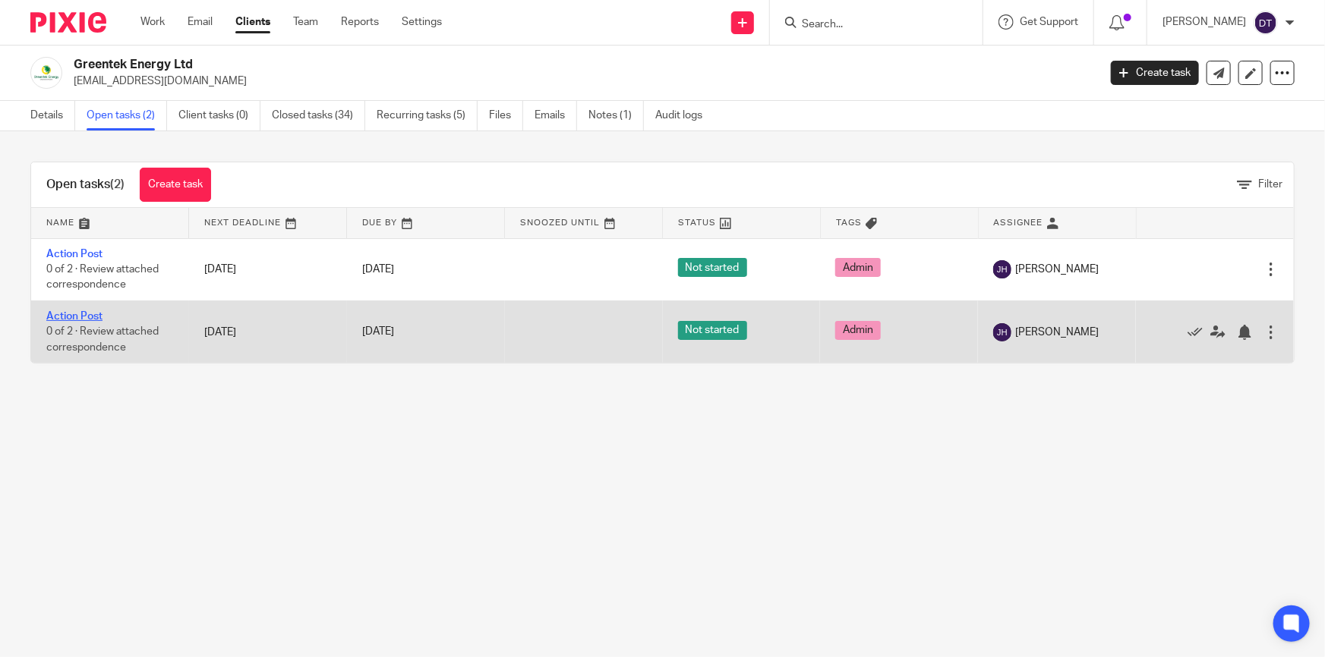
click at [74, 314] on link "Action Post" at bounding box center [74, 316] width 56 height 11
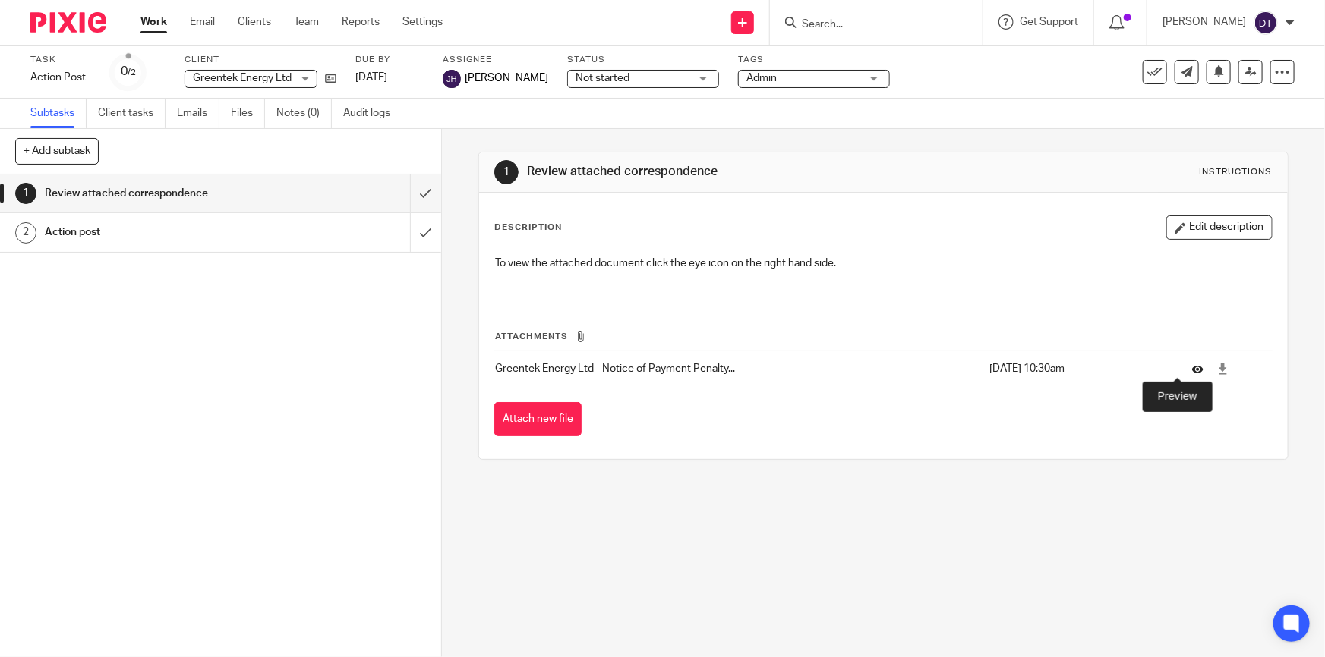
click at [1192, 367] on icon at bounding box center [1197, 369] width 11 height 11
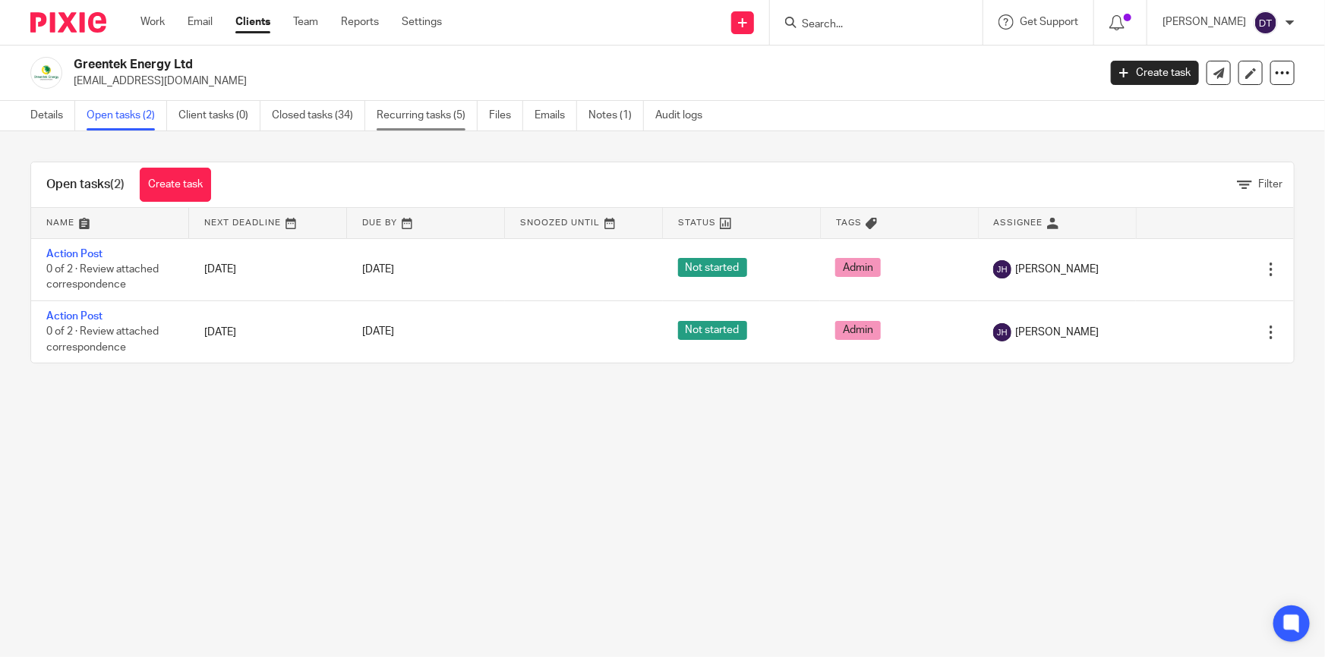
click at [440, 124] on link "Recurring tasks (5)" at bounding box center [426, 116] width 101 height 30
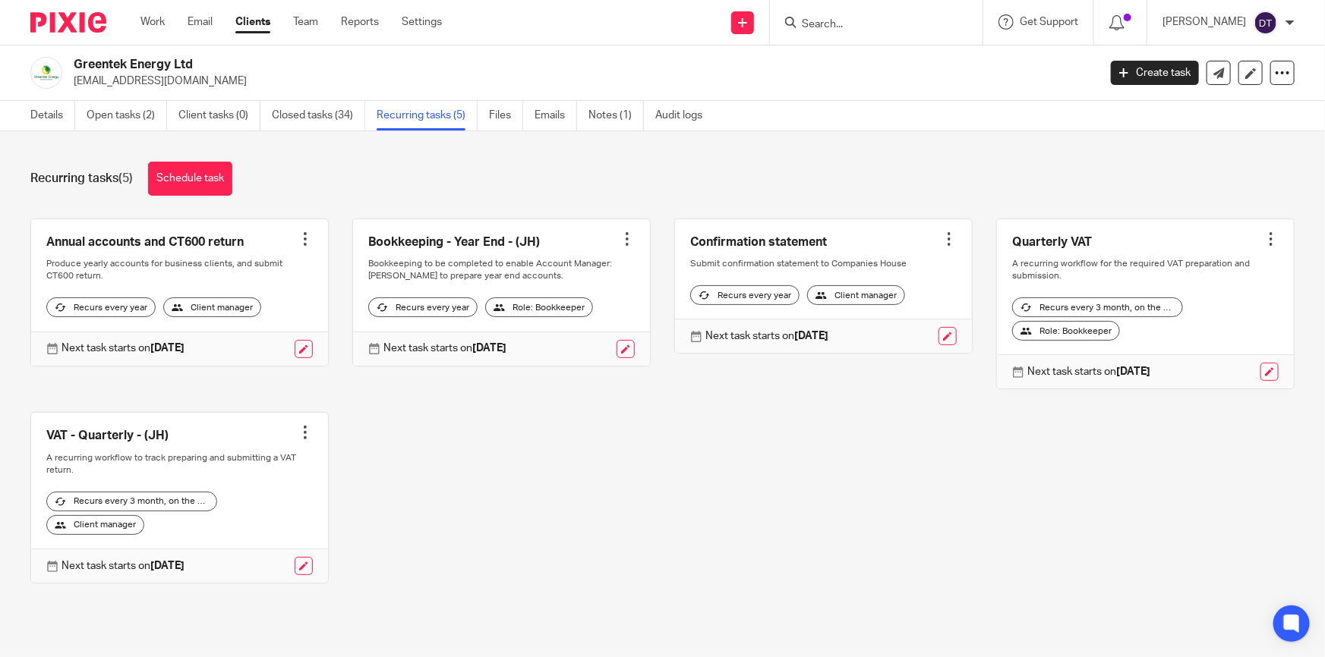
click at [298, 235] on div at bounding box center [305, 239] width 15 height 15
click at [266, 329] on button "Cancel schedule" at bounding box center [243, 336] width 121 height 20
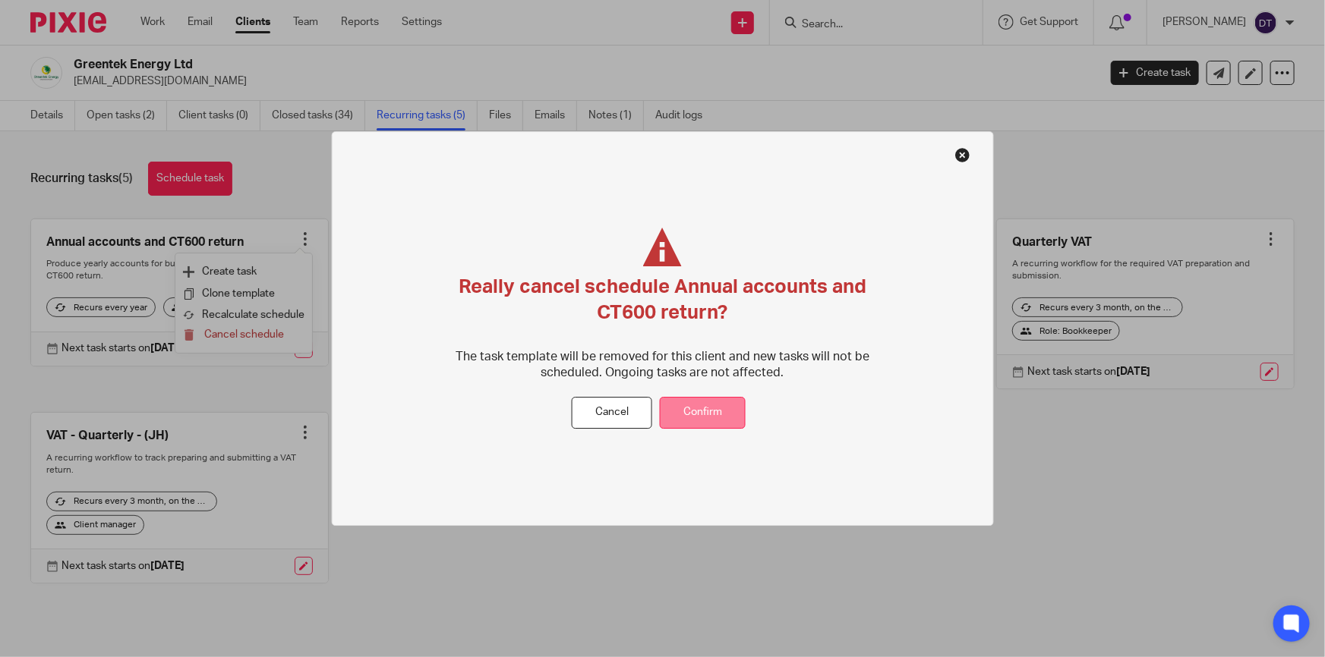
click at [706, 413] on button "Confirm" at bounding box center [703, 413] width 86 height 33
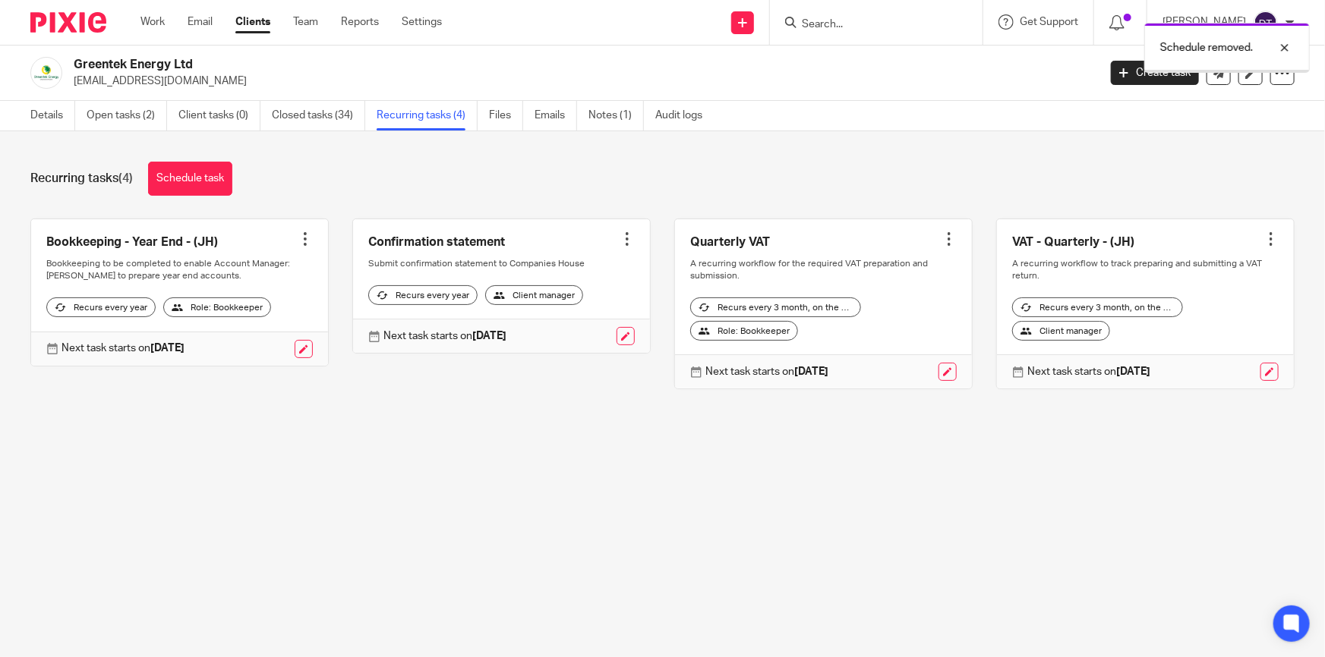
click at [304, 236] on div at bounding box center [305, 239] width 15 height 15
click at [274, 333] on span "Cancel schedule" at bounding box center [244, 334] width 80 height 11
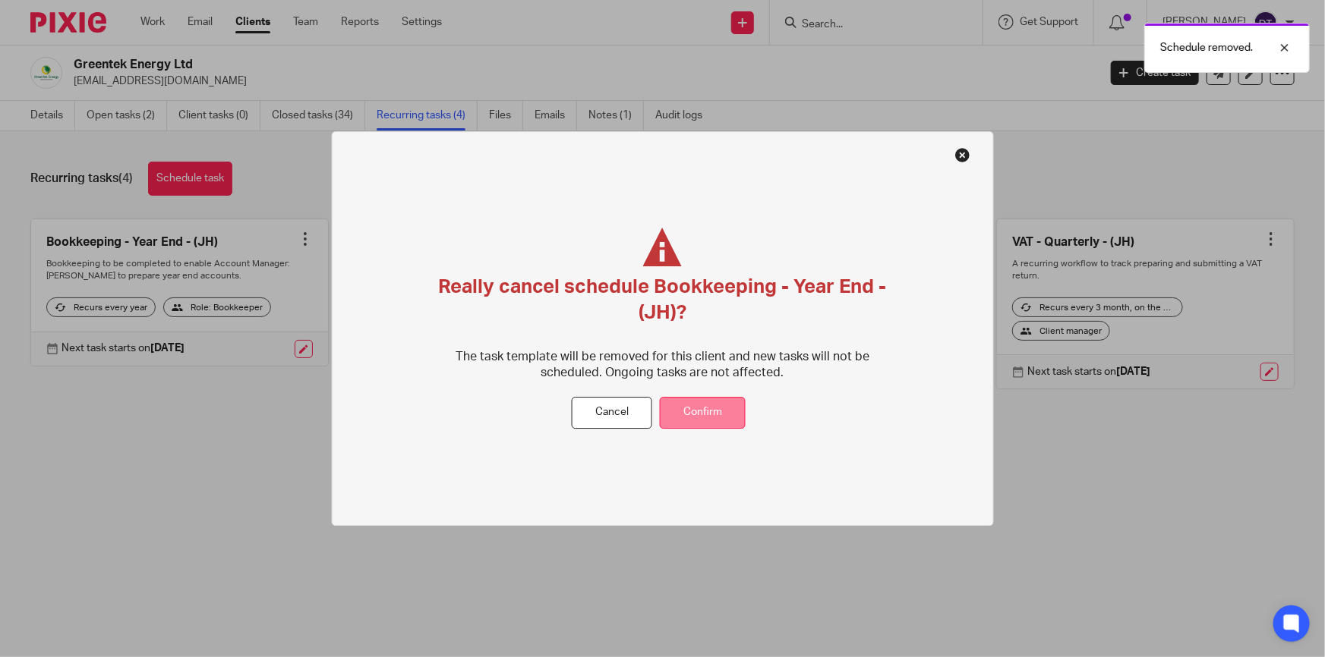
click at [704, 404] on button "Confirm" at bounding box center [703, 413] width 86 height 33
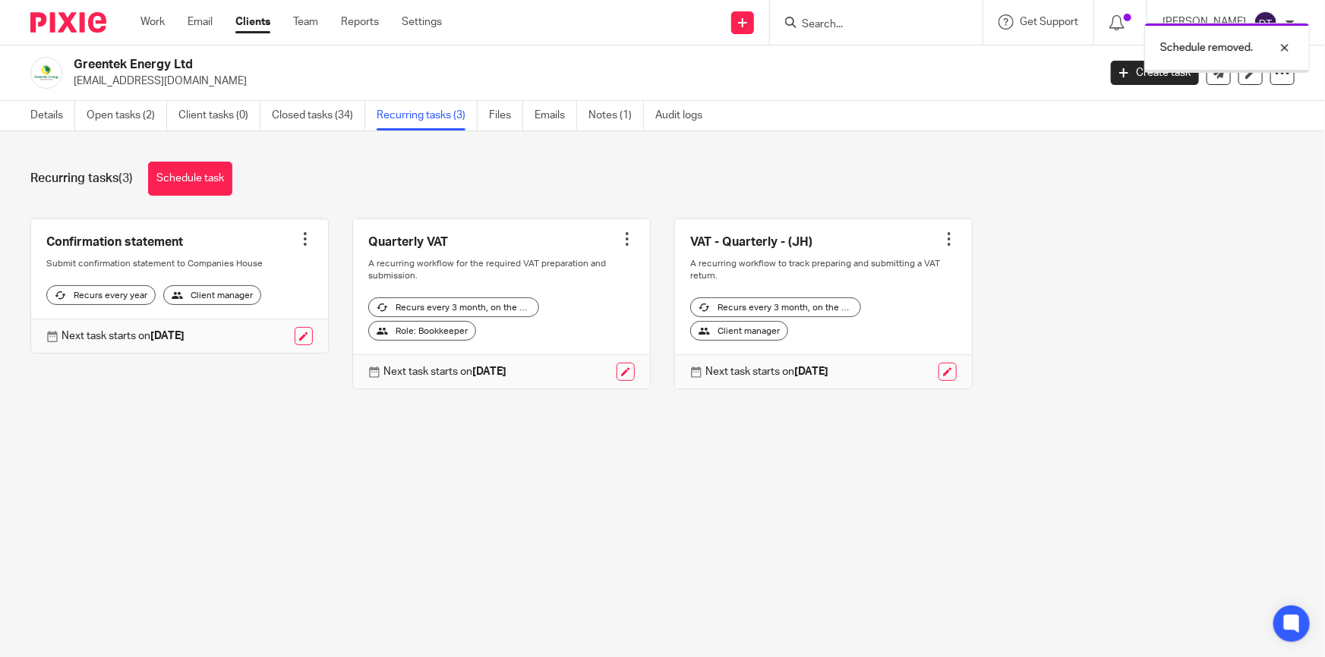
click at [298, 238] on div at bounding box center [305, 239] width 15 height 15
click at [254, 332] on span "Cancel schedule" at bounding box center [244, 334] width 80 height 11
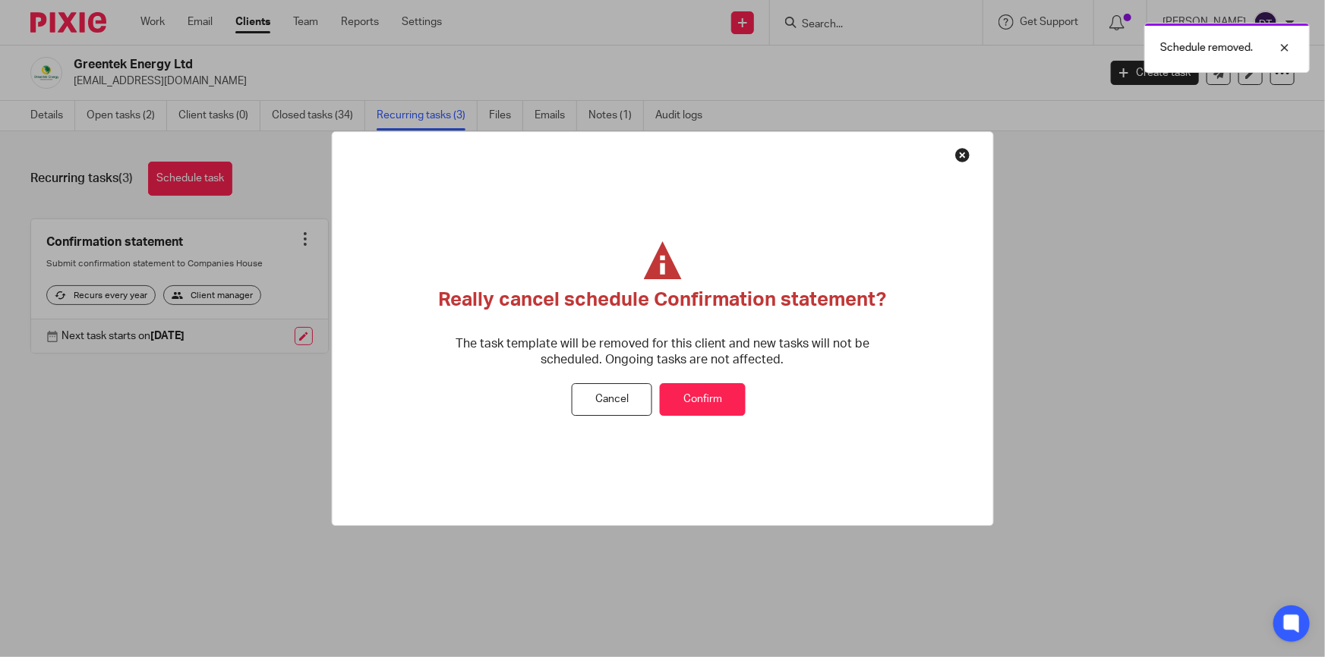
click at [717, 399] on button "Confirm" at bounding box center [703, 400] width 86 height 33
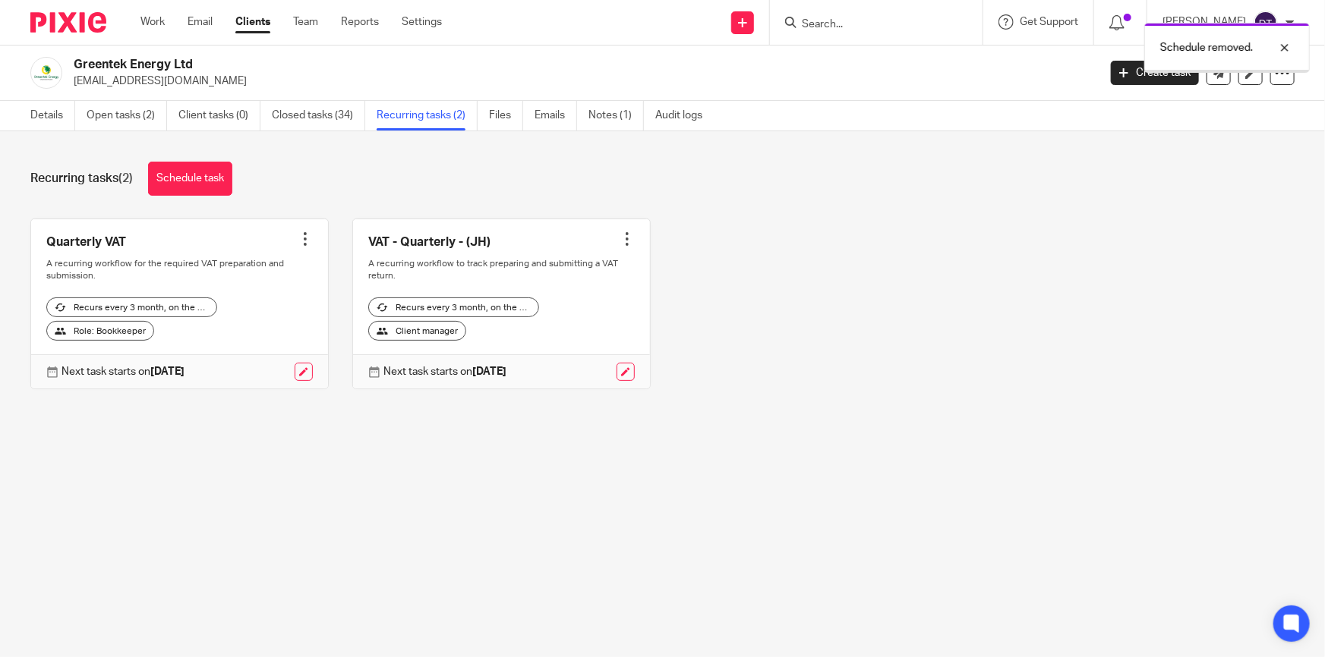
click at [298, 238] on div at bounding box center [305, 239] width 15 height 15
click at [270, 336] on span "Cancel schedule" at bounding box center [244, 334] width 80 height 11
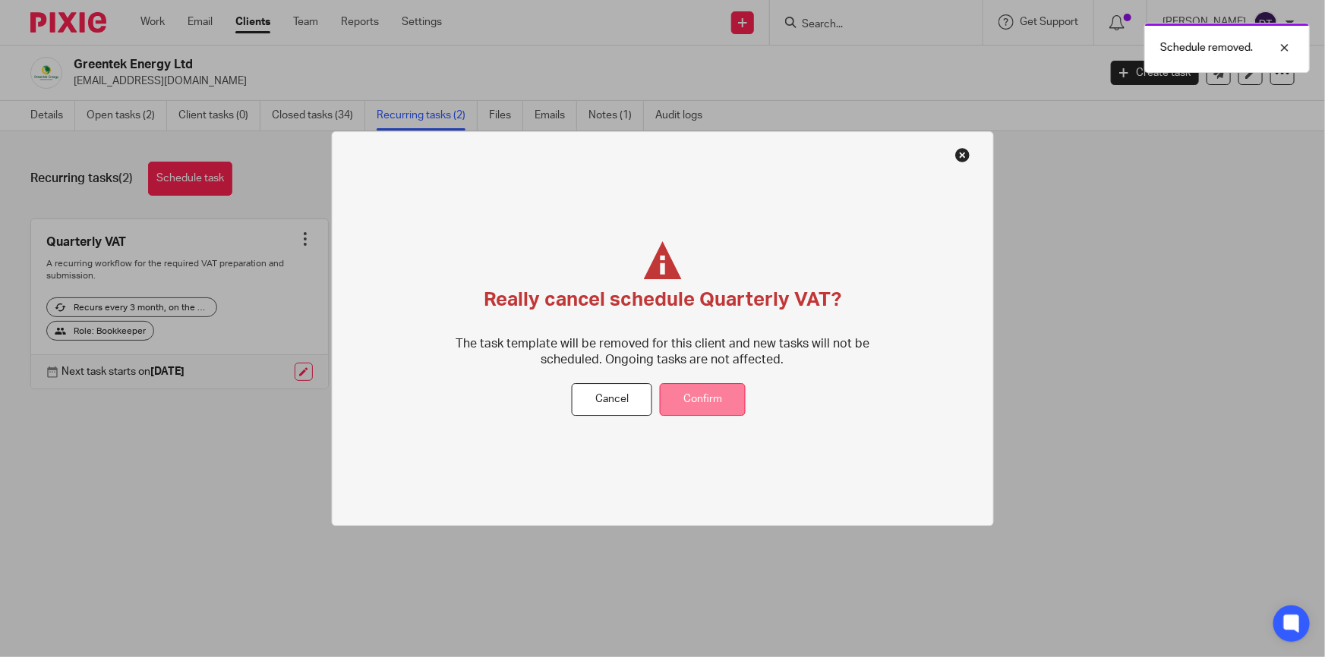
click at [693, 394] on button "Confirm" at bounding box center [703, 400] width 86 height 33
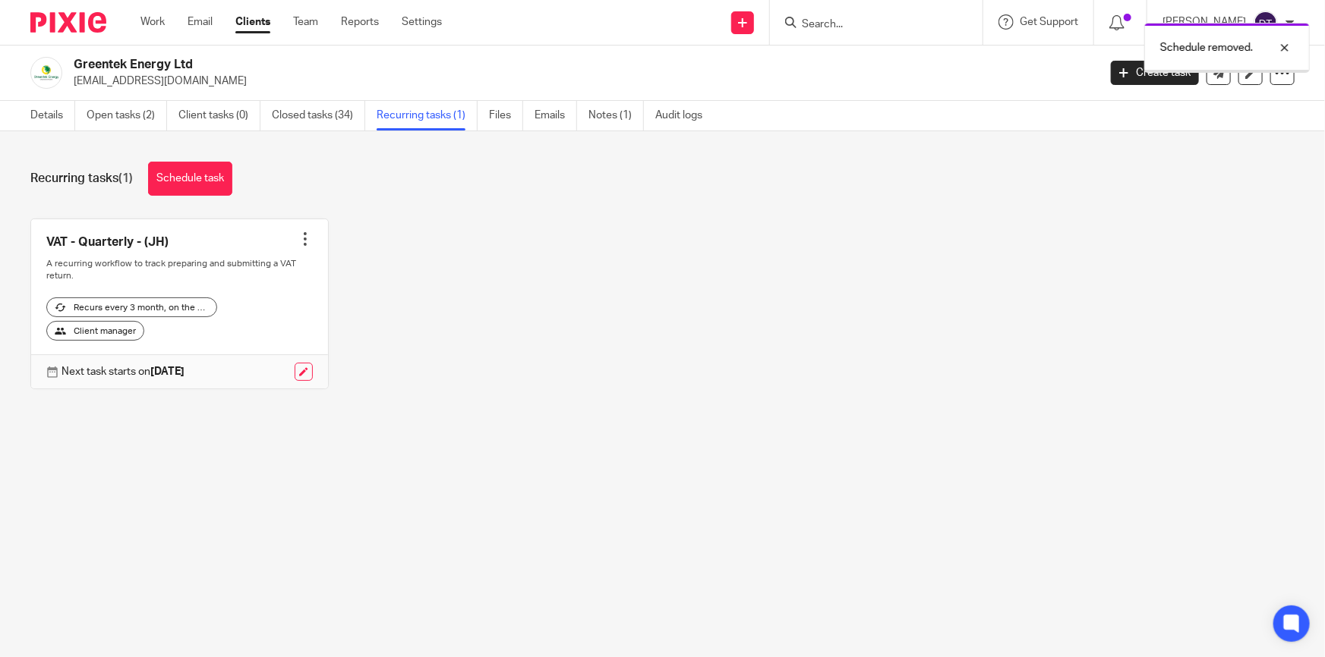
click at [299, 238] on div at bounding box center [305, 239] width 15 height 15
click at [253, 342] on button "Cancel schedule" at bounding box center [243, 336] width 121 height 20
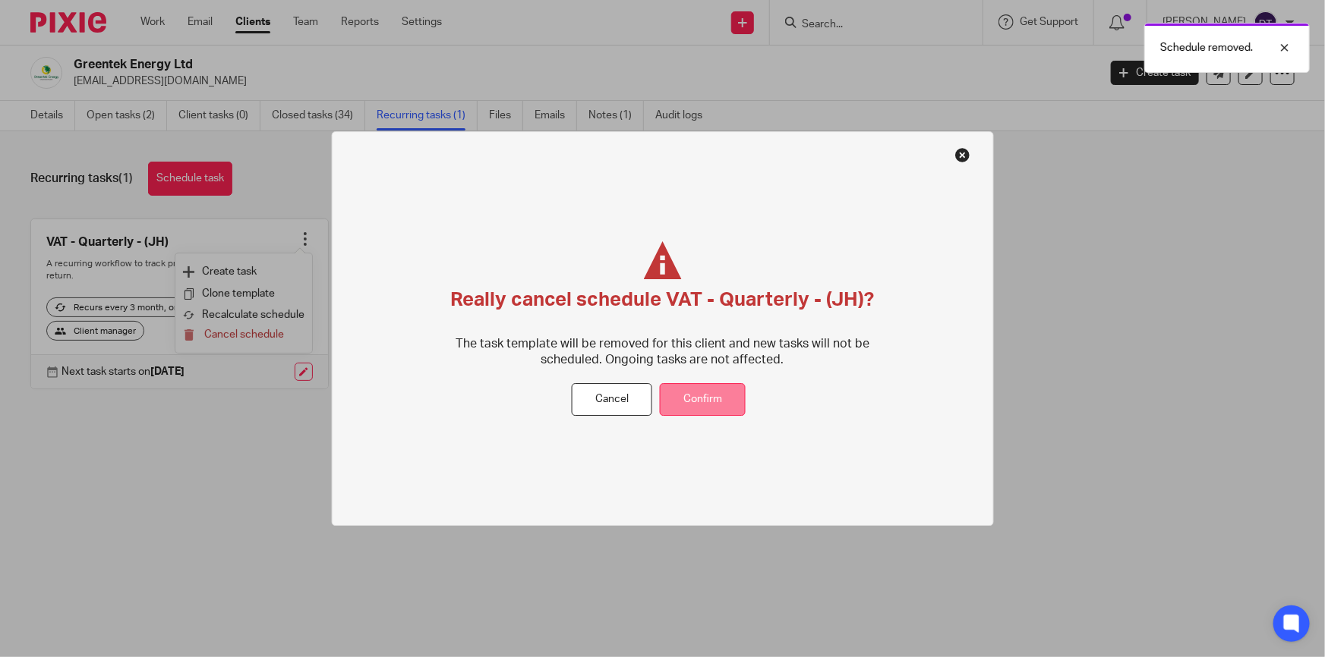
click at [713, 393] on button "Confirm" at bounding box center [703, 400] width 86 height 33
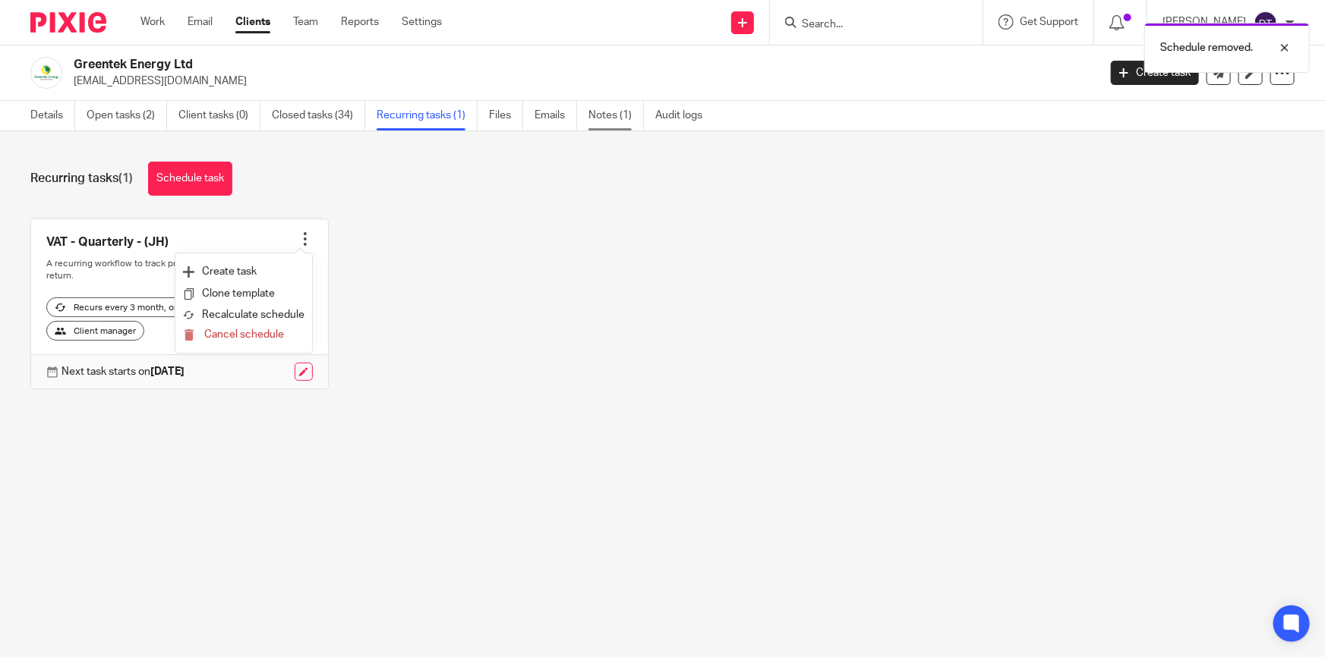
click at [610, 124] on link "Notes (1)" at bounding box center [615, 116] width 55 height 30
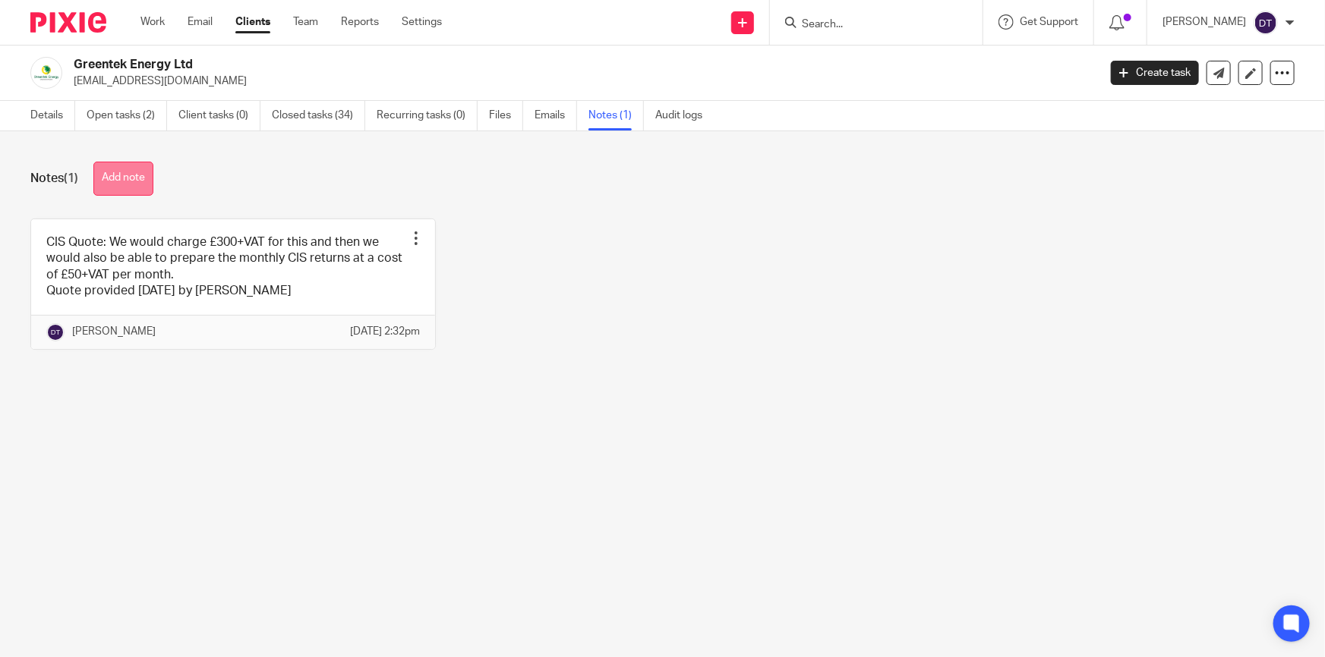
click at [119, 164] on button "Add note" at bounding box center [123, 179] width 60 height 34
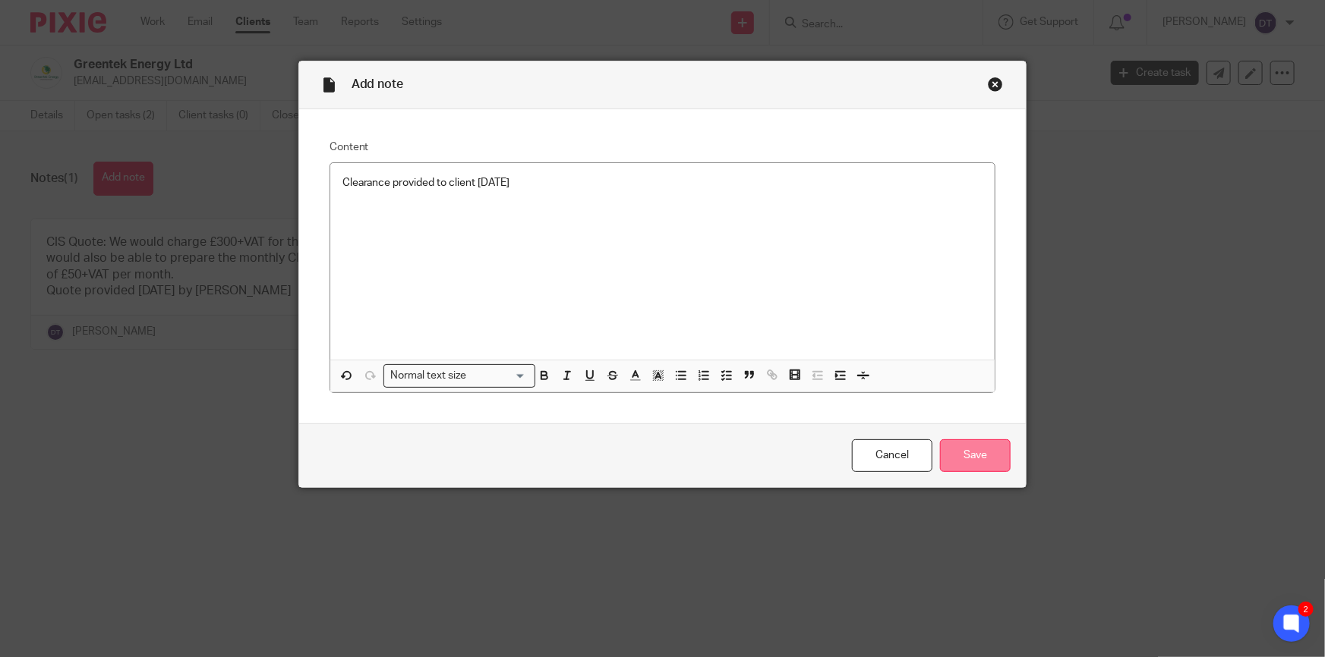
click at [963, 460] on input "Save" at bounding box center [975, 455] width 71 height 33
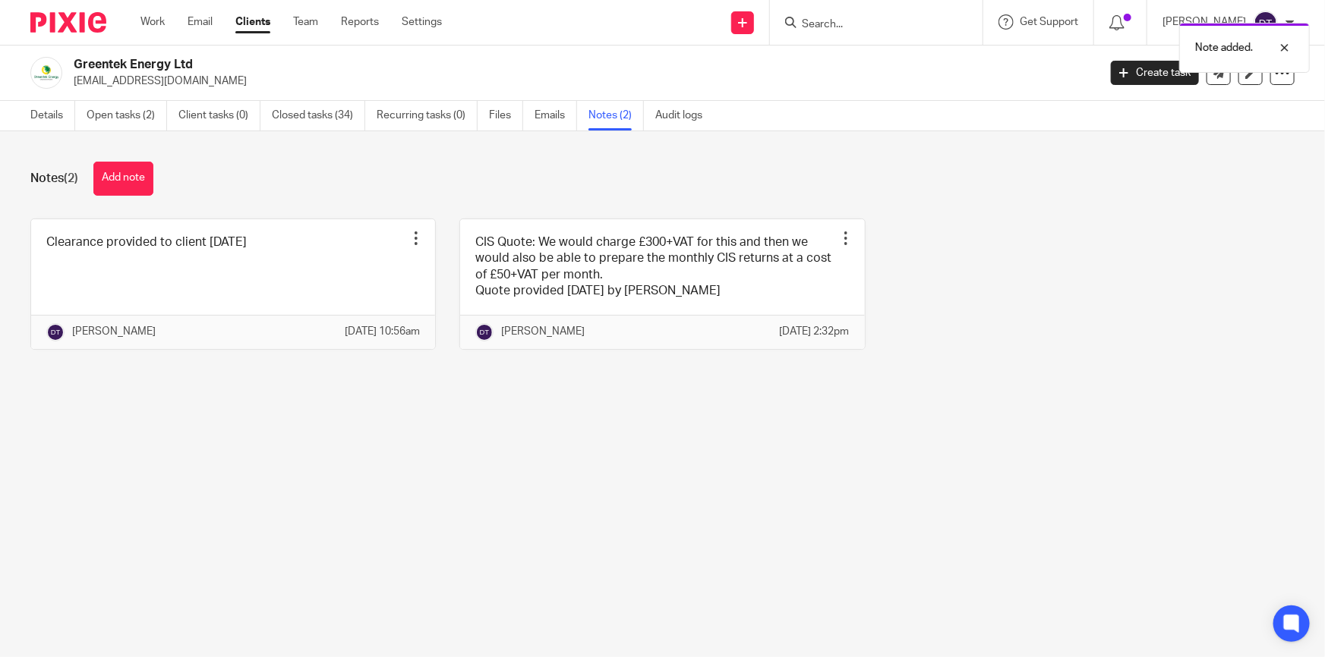
click at [1093, 283] on div "Clearance provided to client [DATE] Pin note Edit note Delete note [PERSON_NAME…" at bounding box center [650, 296] width 1287 height 154
click at [708, 431] on main "Greentek Energy Ltd [EMAIL_ADDRESS][DOMAIN_NAME] Create task Update from Compan…" at bounding box center [662, 328] width 1325 height 657
click at [336, 498] on main "Greentek Energy Ltd [EMAIL_ADDRESS][DOMAIN_NAME] Create task Update from Compan…" at bounding box center [662, 328] width 1325 height 657
click at [40, 117] on link "Details" at bounding box center [52, 116] width 45 height 30
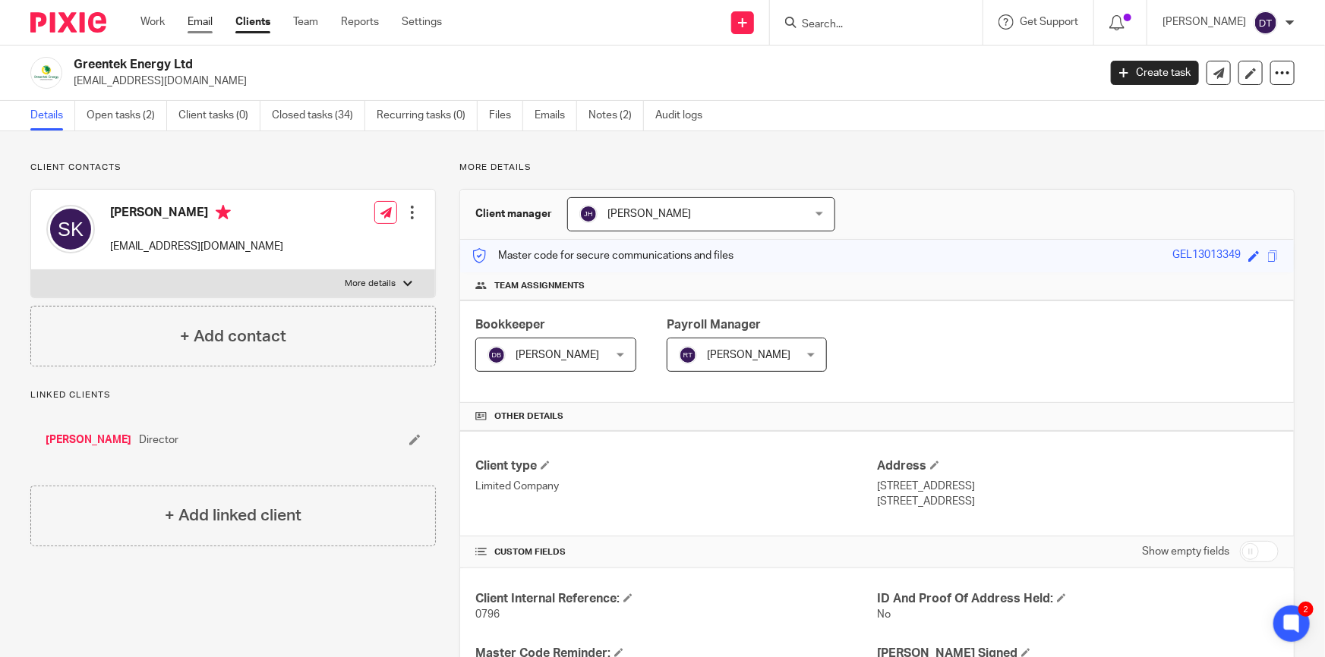
click at [206, 19] on link "Email" at bounding box center [199, 21] width 25 height 15
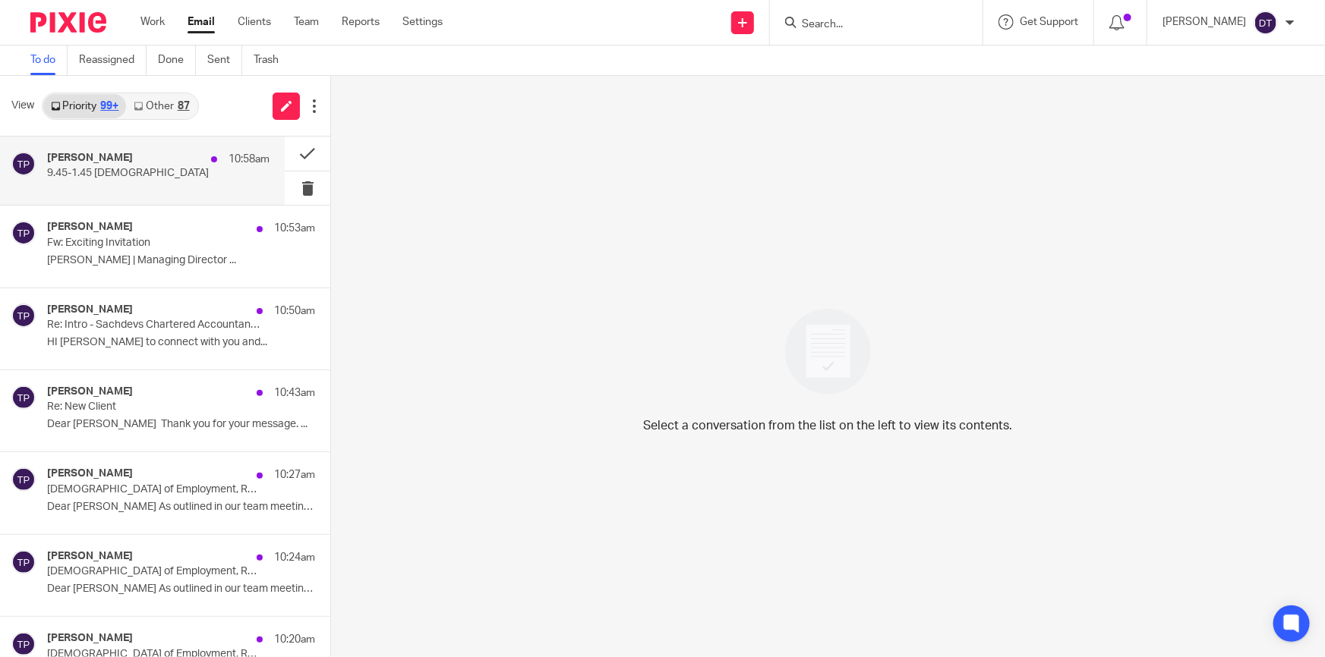
click at [124, 184] on div "[PERSON_NAME] 10:58am 9.45-1.45 Wesleyan" at bounding box center [158, 171] width 222 height 38
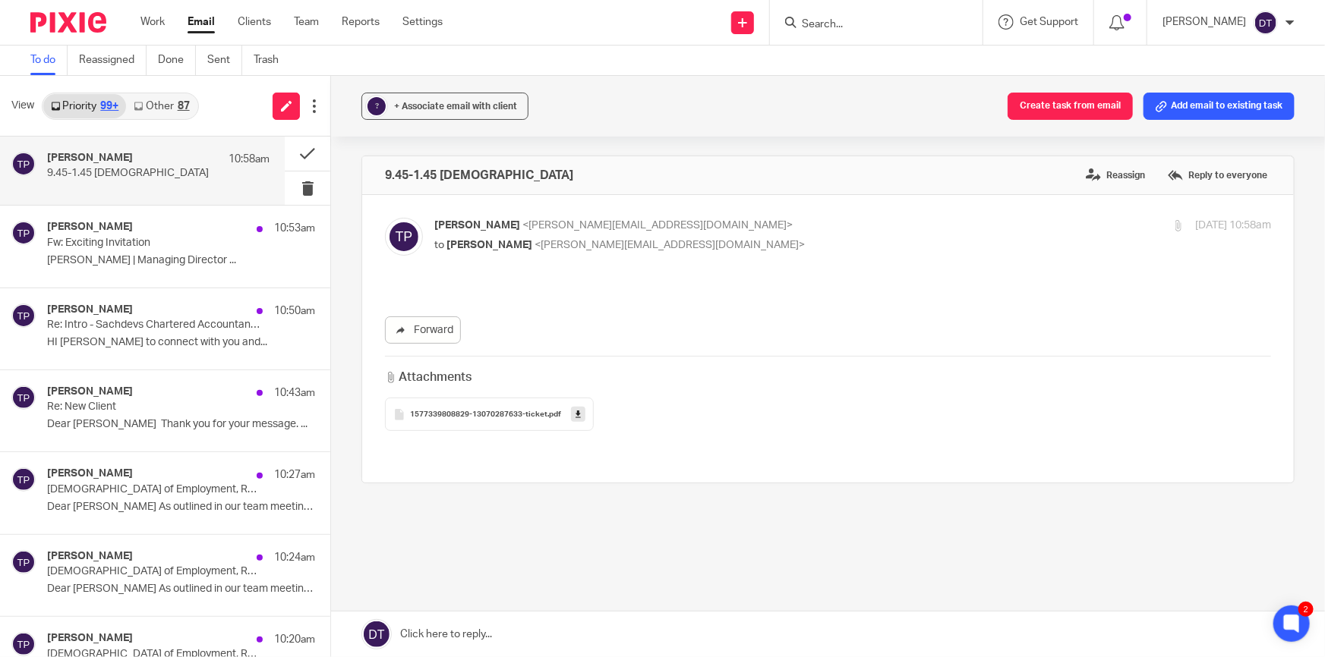
click at [159, 99] on link "Other 87" at bounding box center [161, 106] width 71 height 24
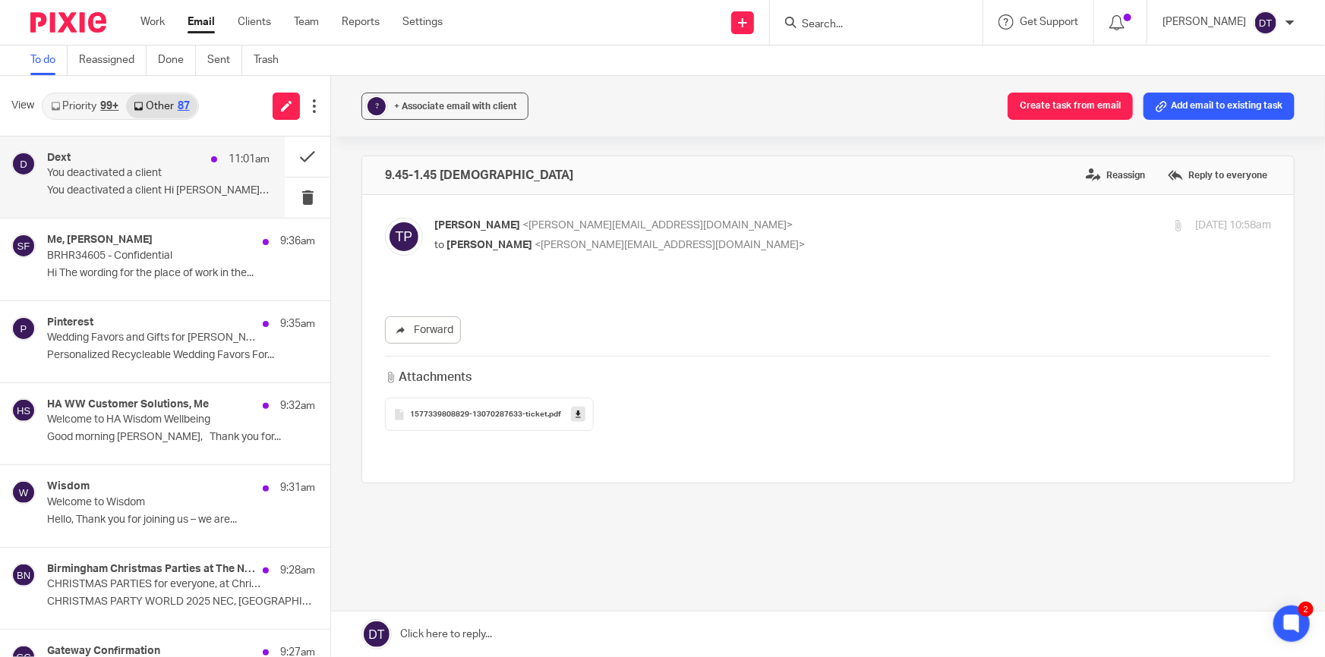
click at [140, 178] on p "You deactivated a client" at bounding box center [136, 173] width 178 height 13
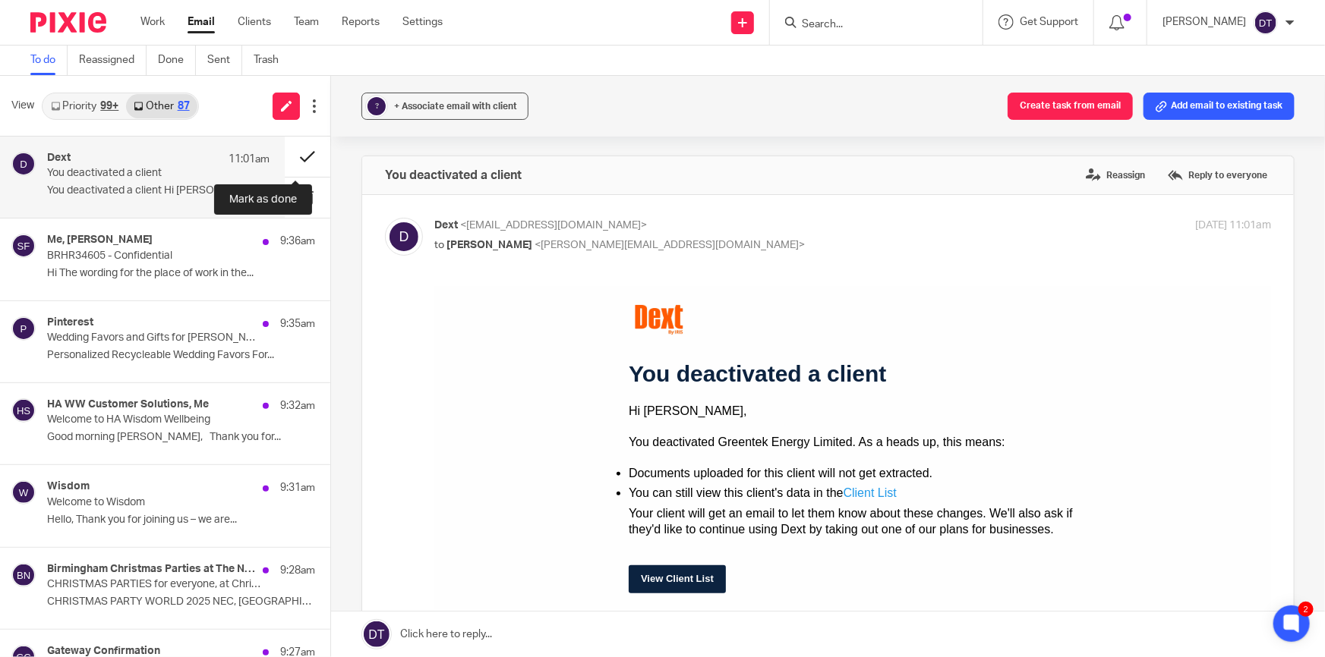
click at [298, 149] on button at bounding box center [308, 157] width 46 height 40
